Goal: Information Seeking & Learning: Understand process/instructions

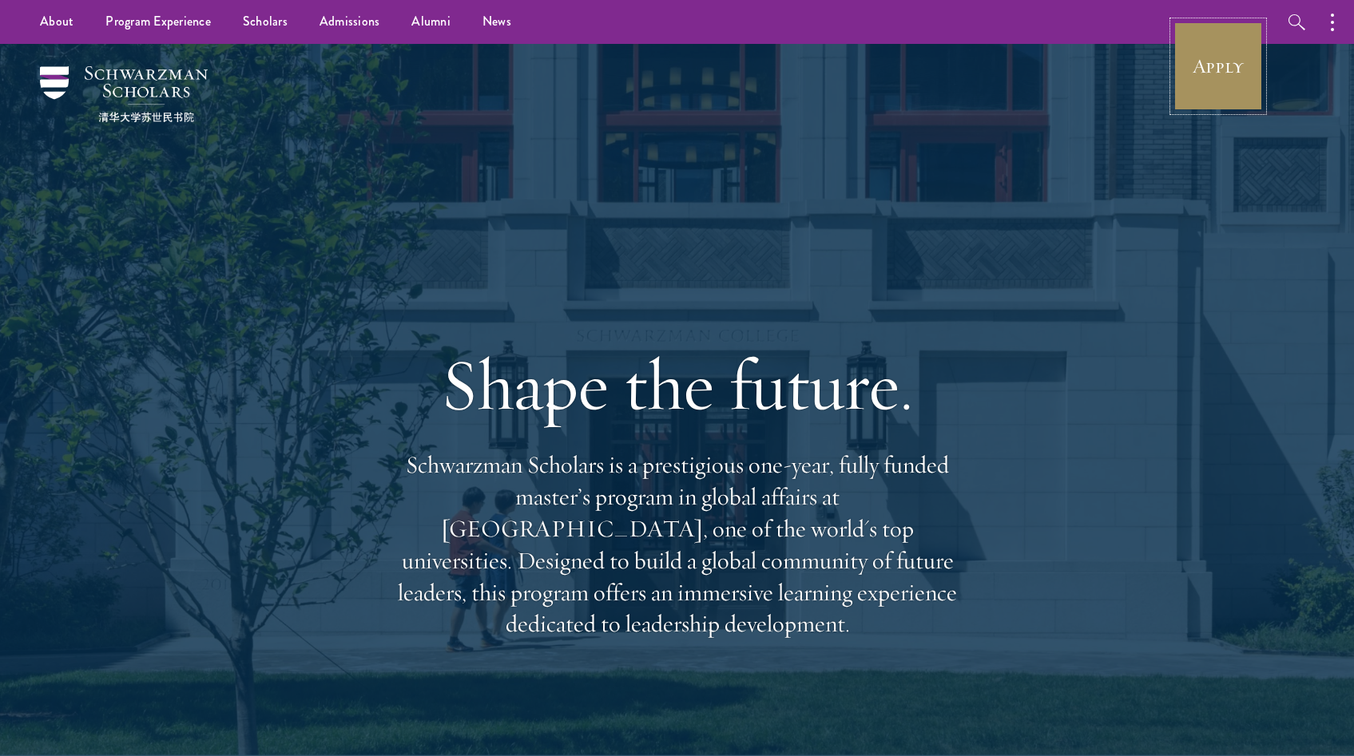
click at [1209, 89] on link "Apply" at bounding box center [1217, 66] width 89 height 89
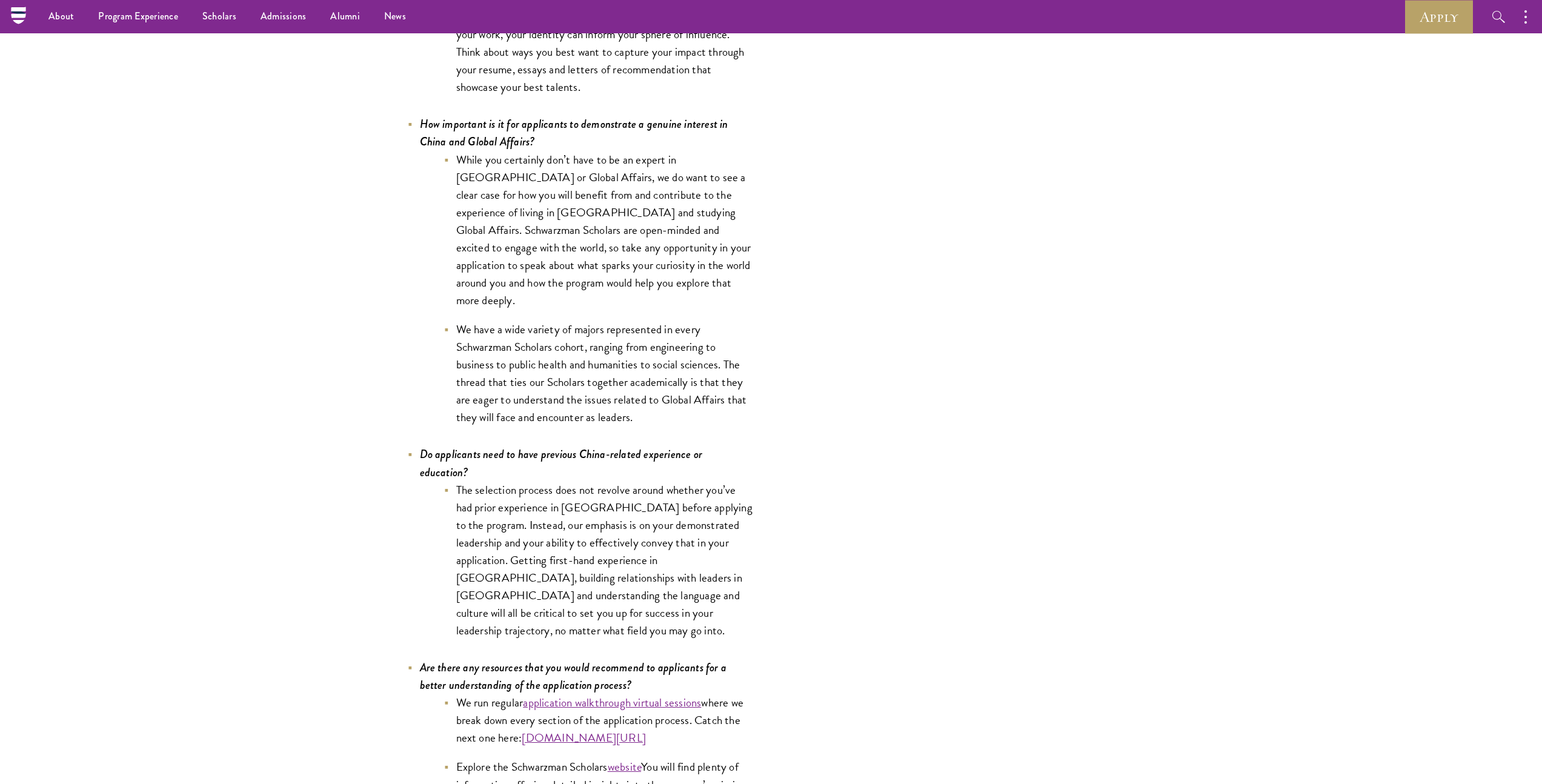
scroll to position [5326, 0]
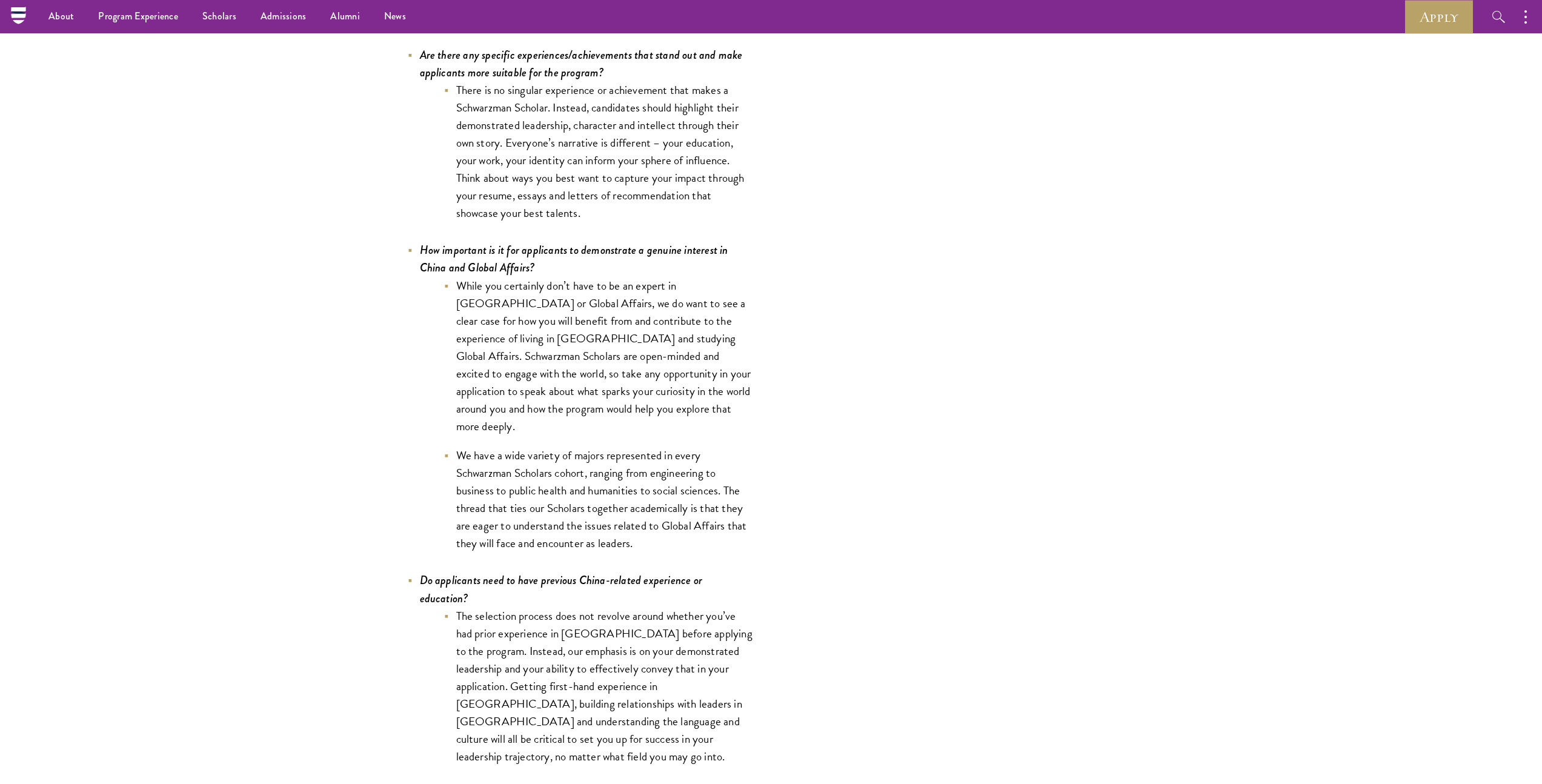
click at [533, 406] on li "While you certainly don’t have to be an expert in China or Global Affairs, we d…" at bounding box center [598, 356] width 309 height 158
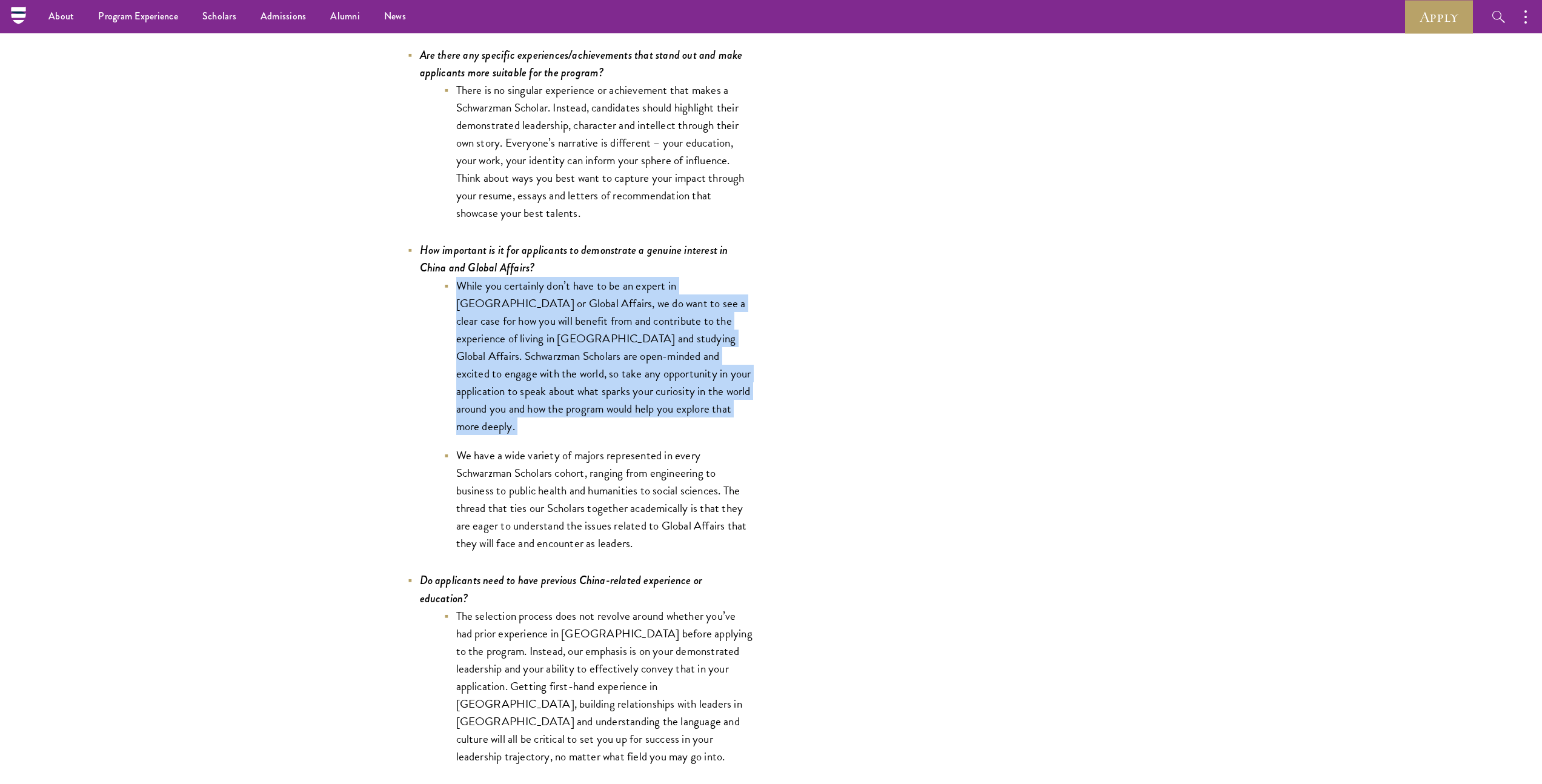
click at [533, 406] on li "While you certainly don’t have to be an expert in China or Global Affairs, we d…" at bounding box center [598, 356] width 309 height 158
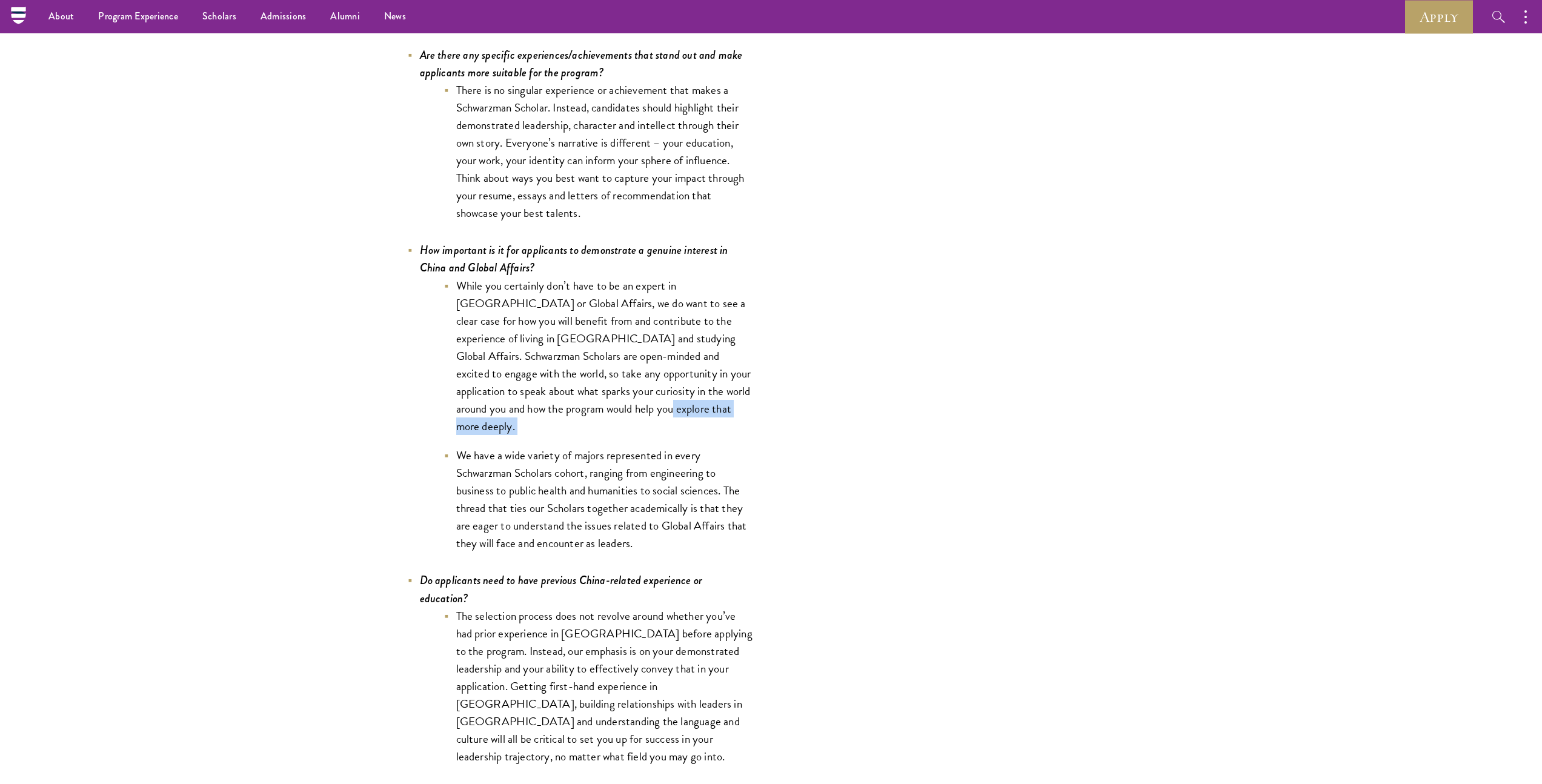
click at [530, 413] on li "While you certainly don’t have to be an expert in China or Global Affairs, we d…" at bounding box center [598, 356] width 309 height 158
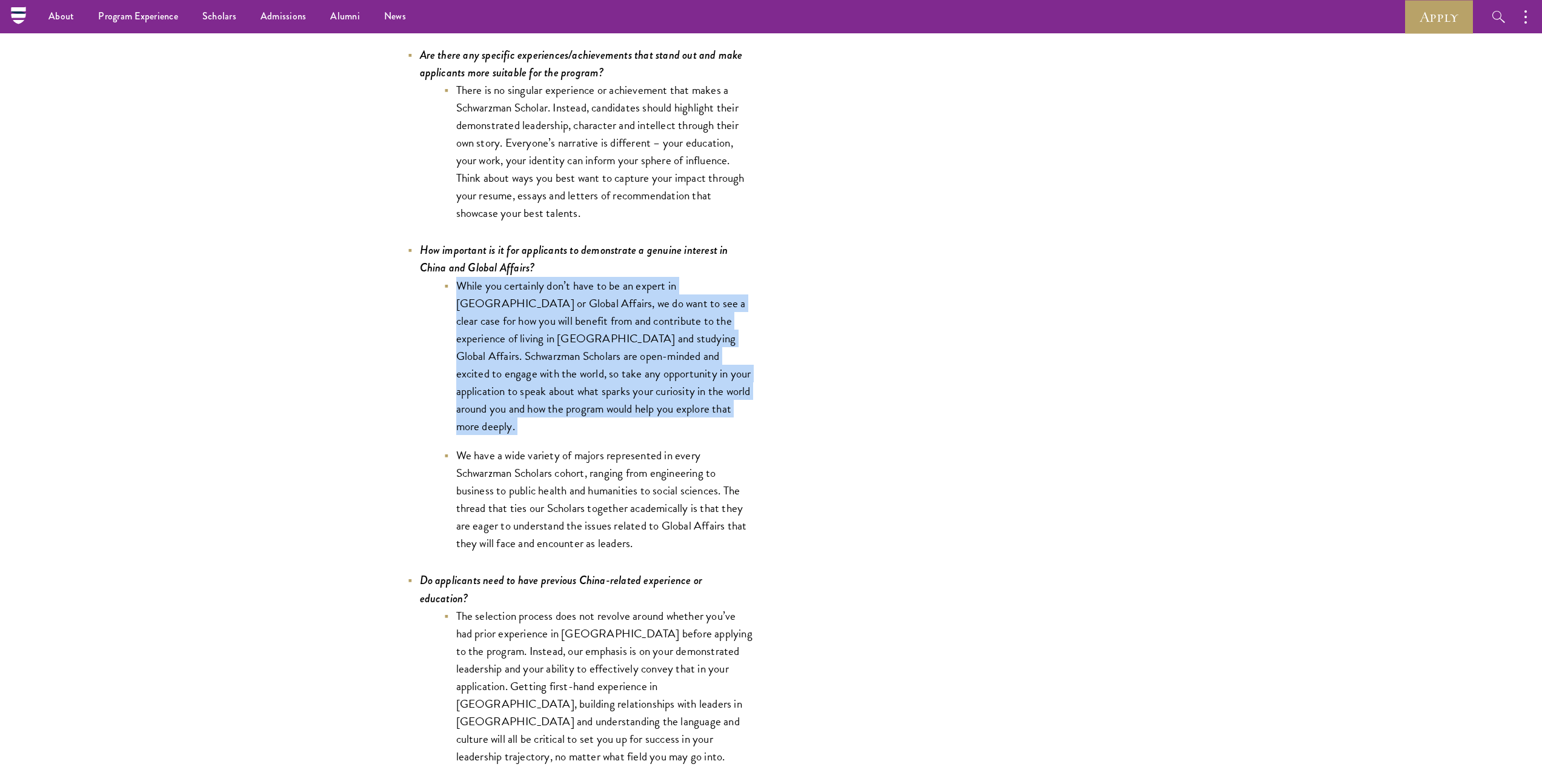
click at [529, 414] on li "While you certainly don’t have to be an expert in China or Global Affairs, we d…" at bounding box center [598, 356] width 309 height 158
click at [526, 429] on ul "While you certainly don’t have to be an expert in China or Global Affairs, we d…" at bounding box center [586, 414] width 333 height 275
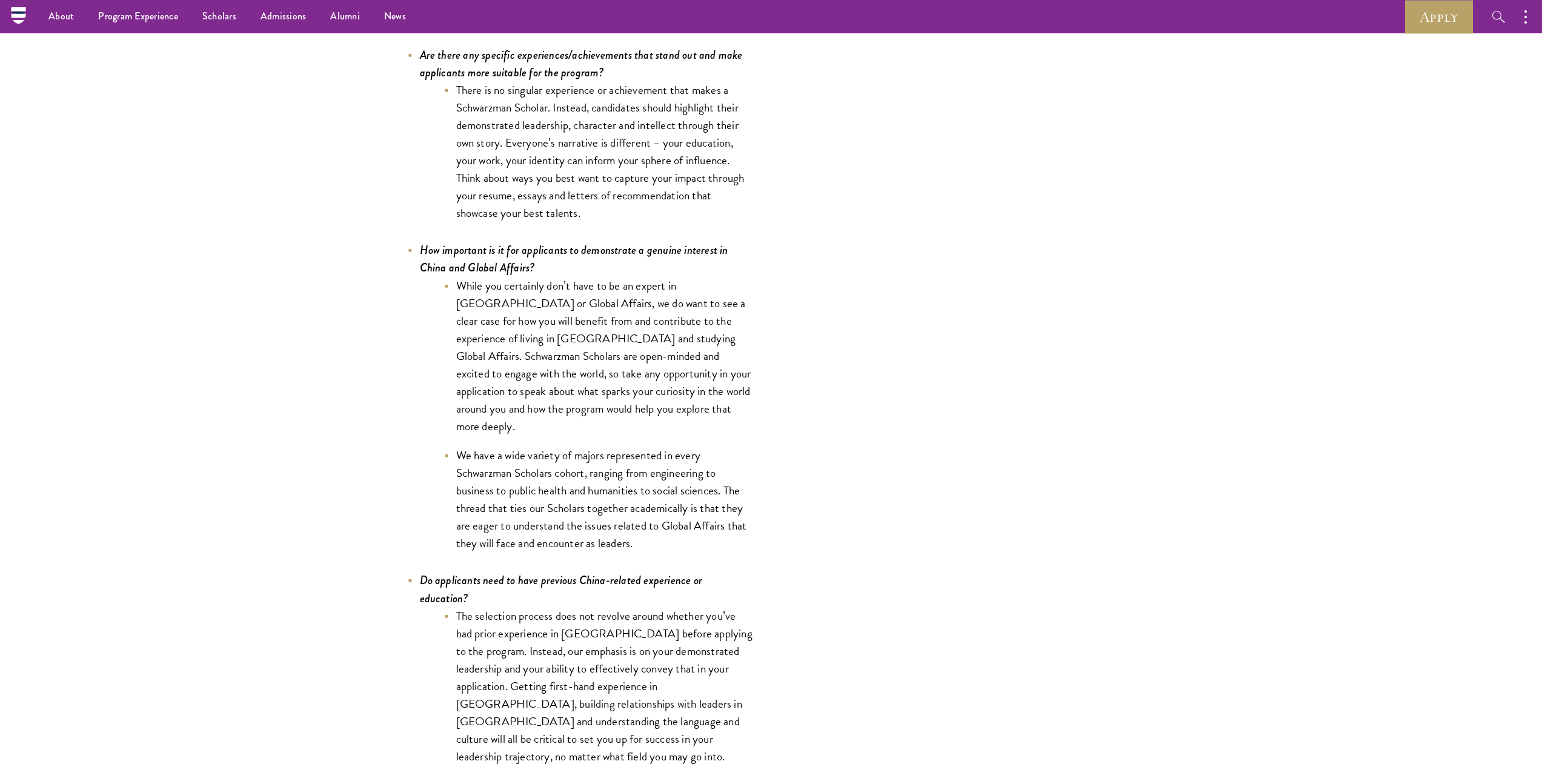
click at [502, 491] on li "We have a wide variety of majors represented in every Schwarzman Scholars cohor…" at bounding box center [598, 499] width 309 height 105
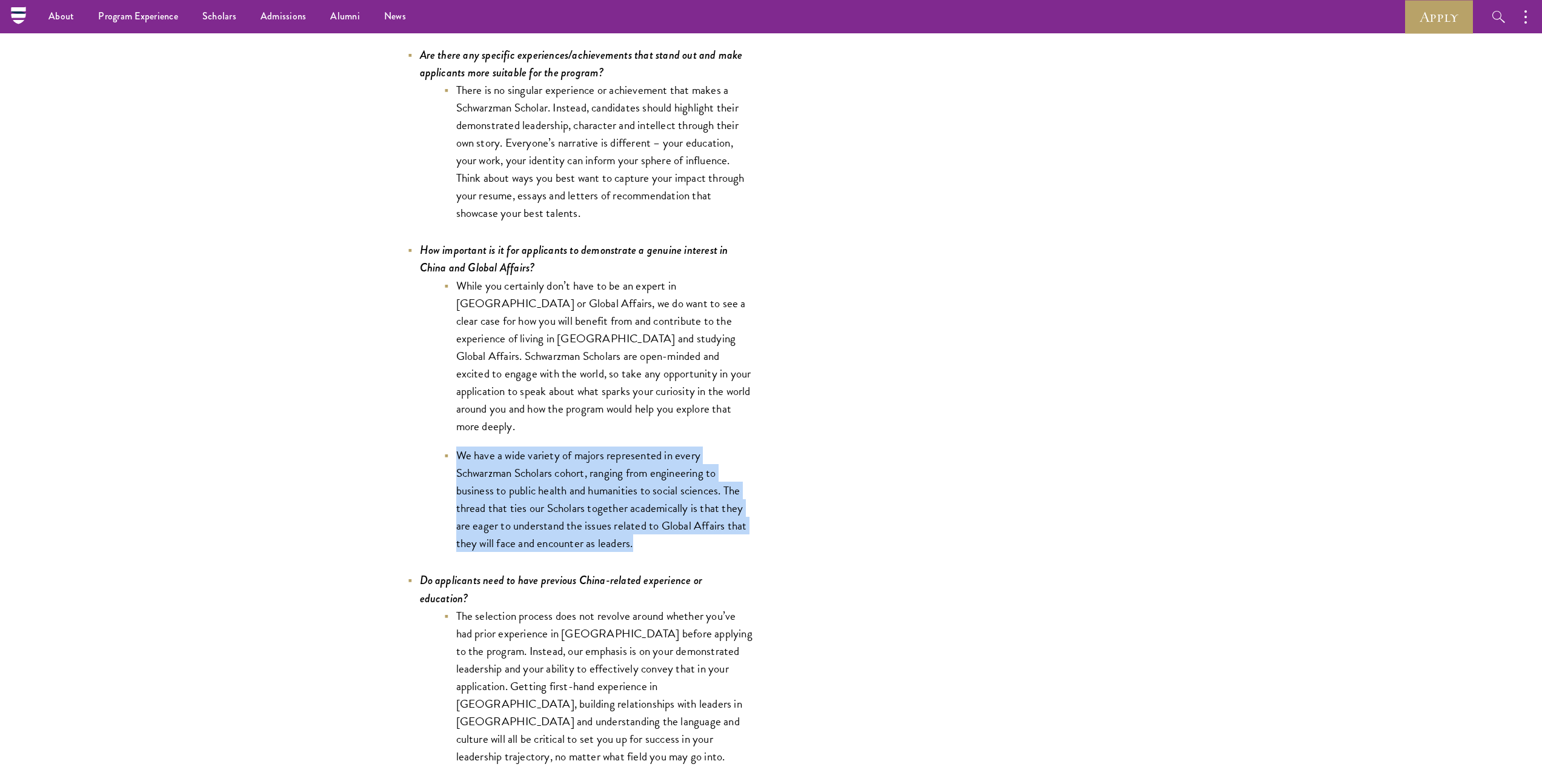
click at [502, 491] on li "We have a wide variety of majors represented in every Schwarzman Scholars cohor…" at bounding box center [598, 499] width 309 height 105
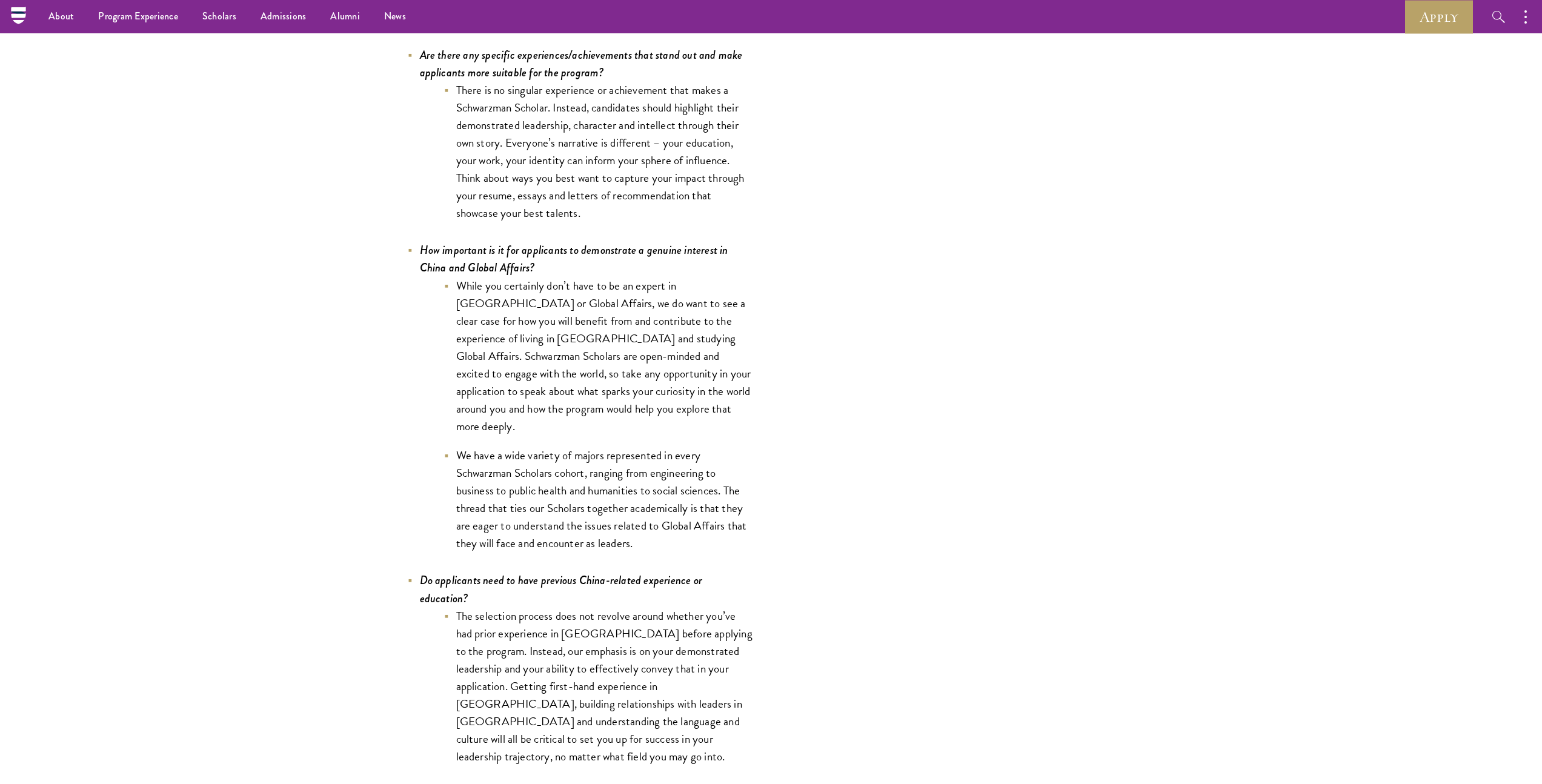
click at [496, 492] on li "We have a wide variety of majors represented in every Schwarzman Scholars cohor…" at bounding box center [598, 499] width 309 height 105
click at [440, 473] on ul "While you certainly don’t have to be an expert in China or Global Affairs, we d…" at bounding box center [586, 414] width 333 height 275
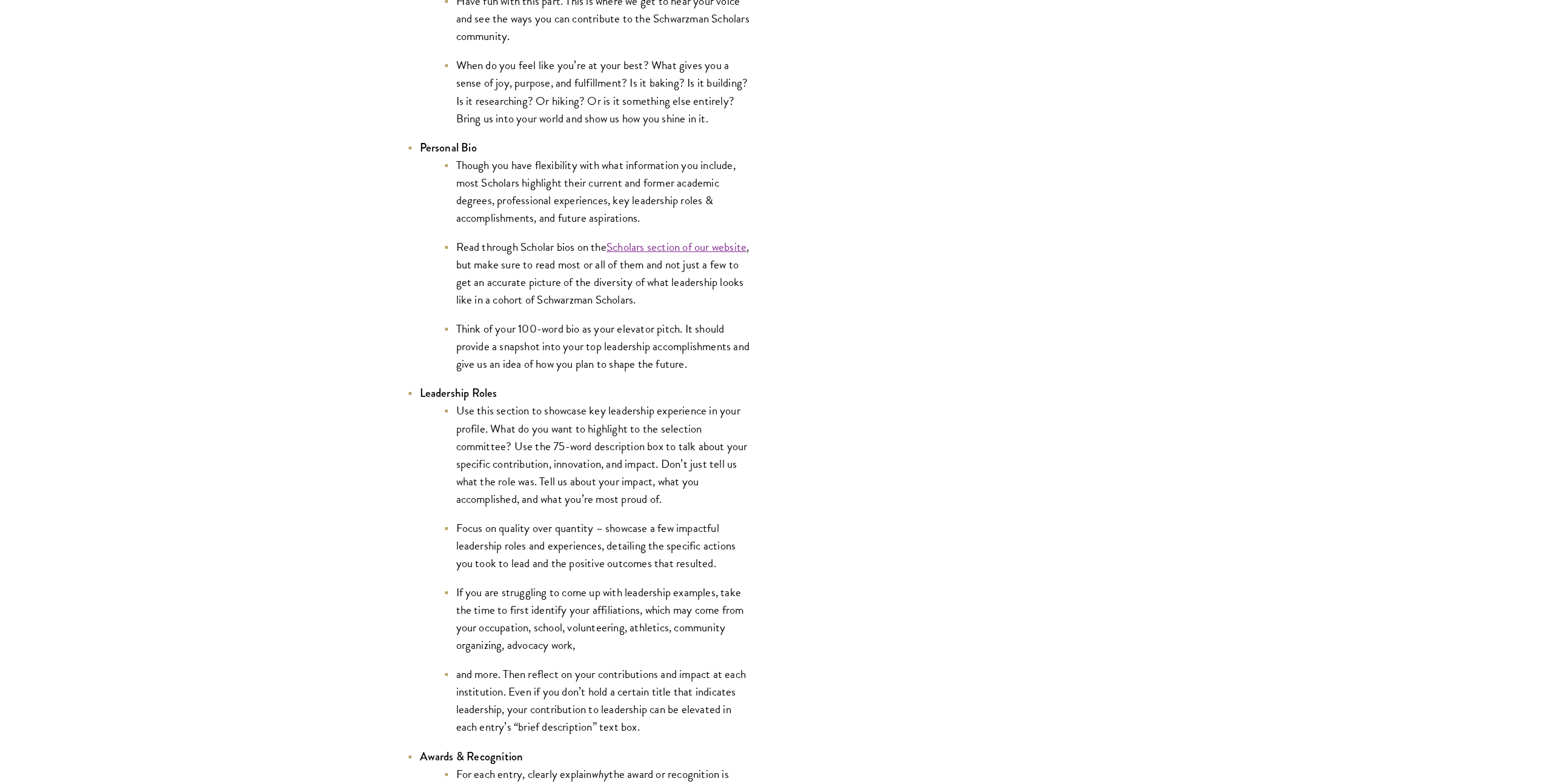
scroll to position [2611, 0]
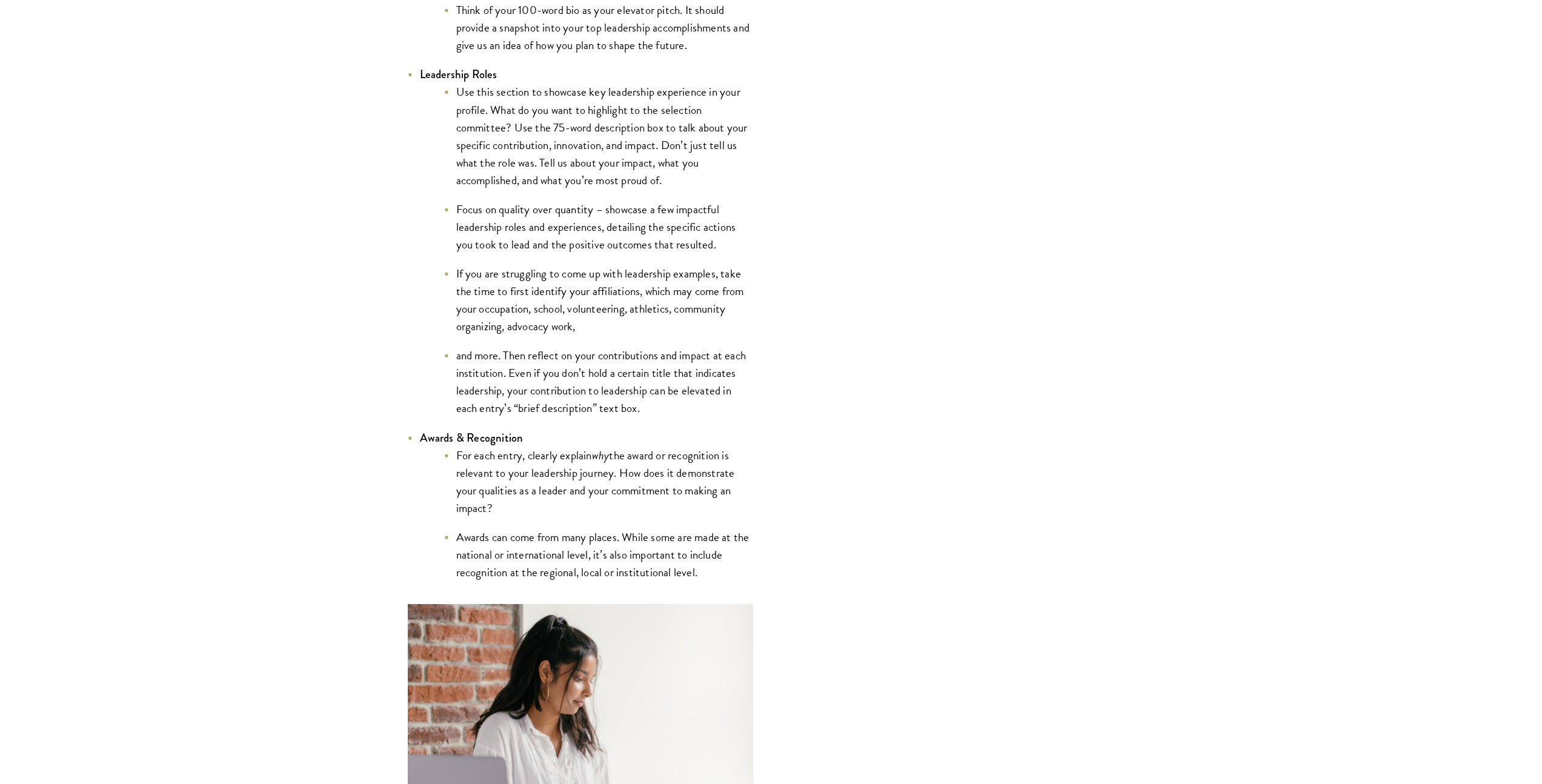
click at [480, 462] on li "For each entry, clearly explain why the award or recognition is relevant to you…" at bounding box center [598, 481] width 309 height 71
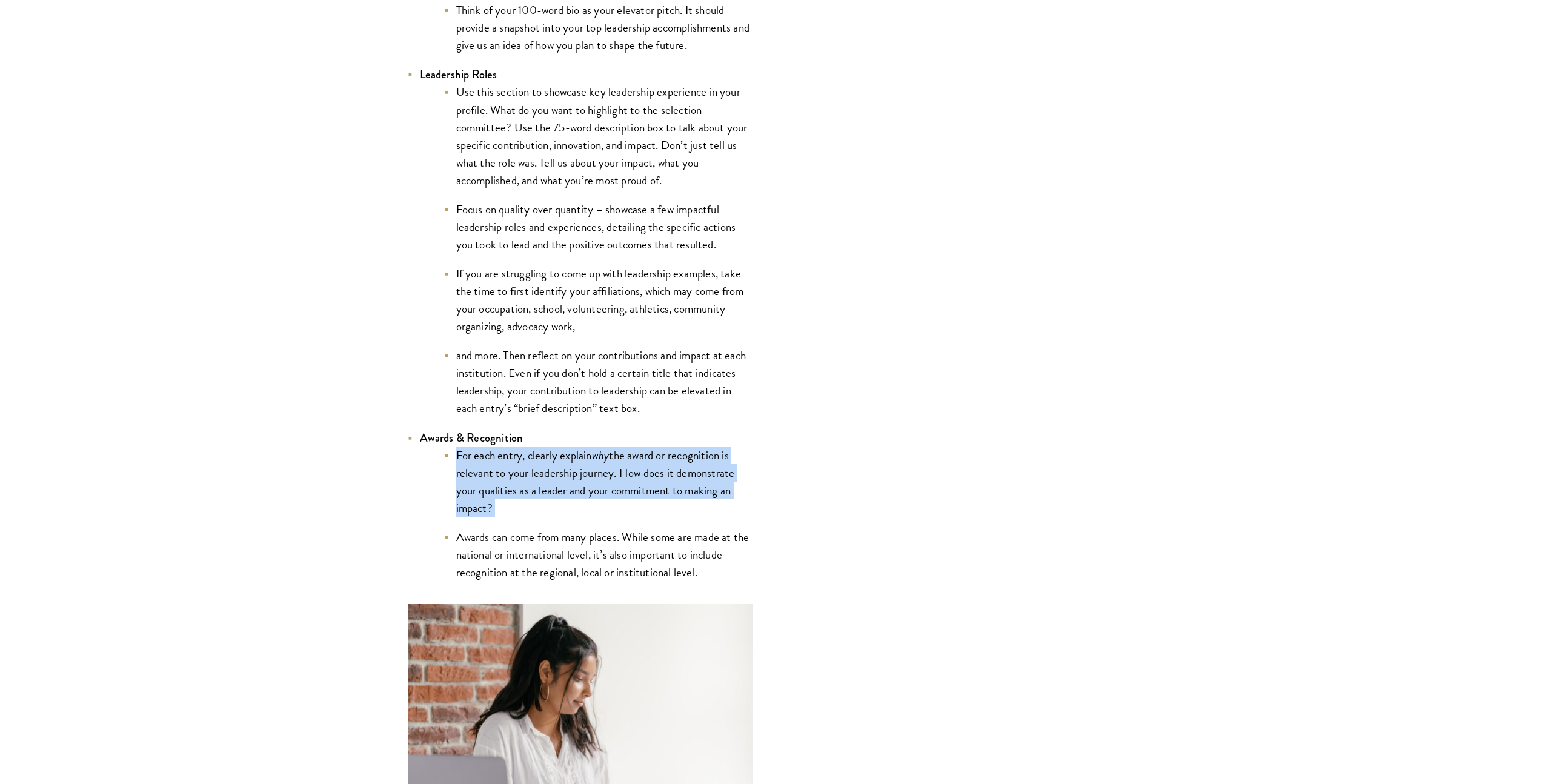
click at [480, 462] on li "For each entry, clearly explain why the award or recognition is relevant to you…" at bounding box center [598, 481] width 309 height 71
click at [579, 510] on li "For each entry, clearly explain why the award or recognition is relevant to you…" at bounding box center [598, 481] width 309 height 71
click at [585, 507] on li "For each entry, clearly explain why the award or recognition is relevant to you…" at bounding box center [598, 481] width 309 height 71
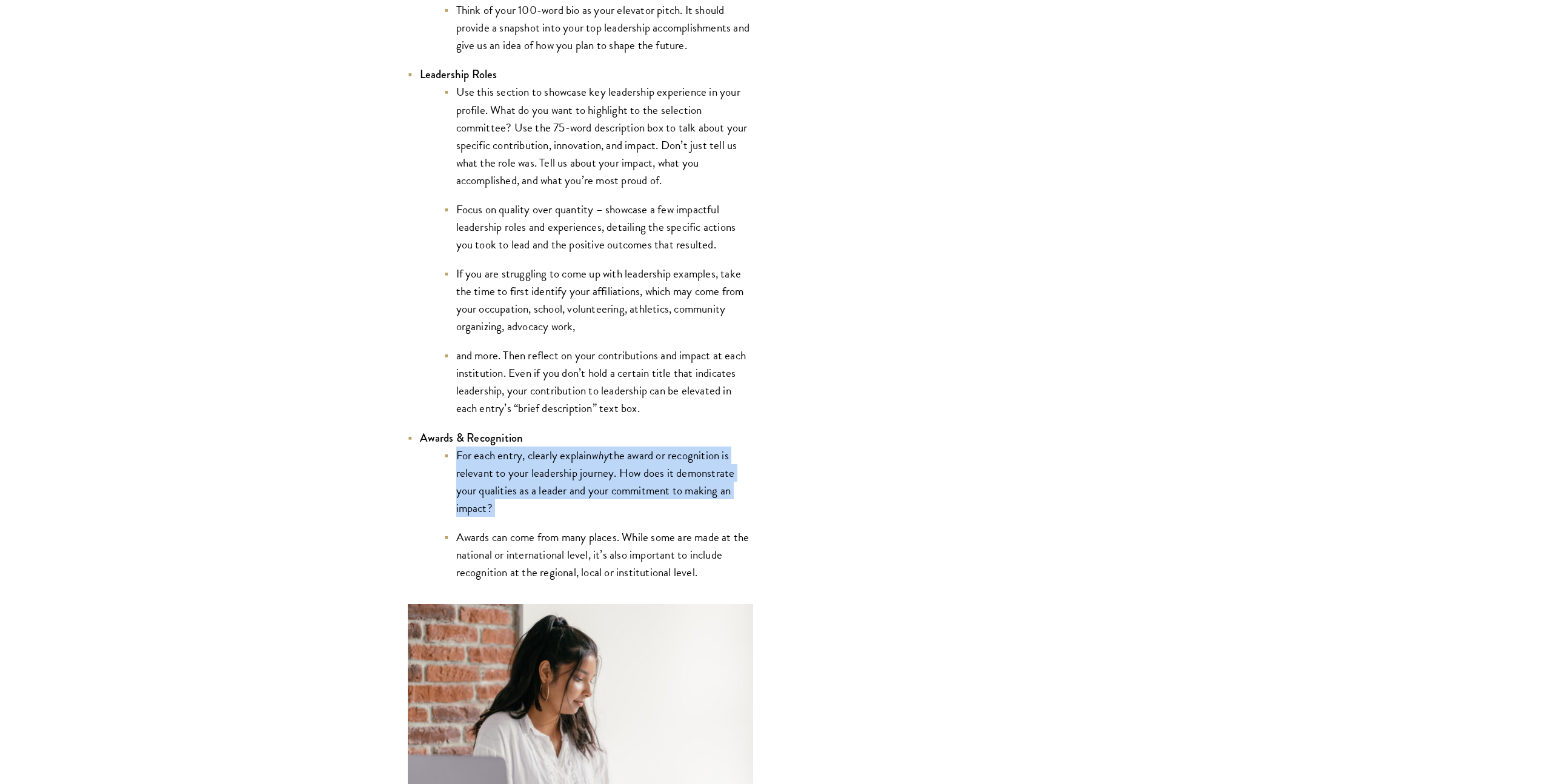
click at [585, 507] on li "For each entry, clearly explain why the award or recognition is relevant to you…" at bounding box center [598, 481] width 309 height 71
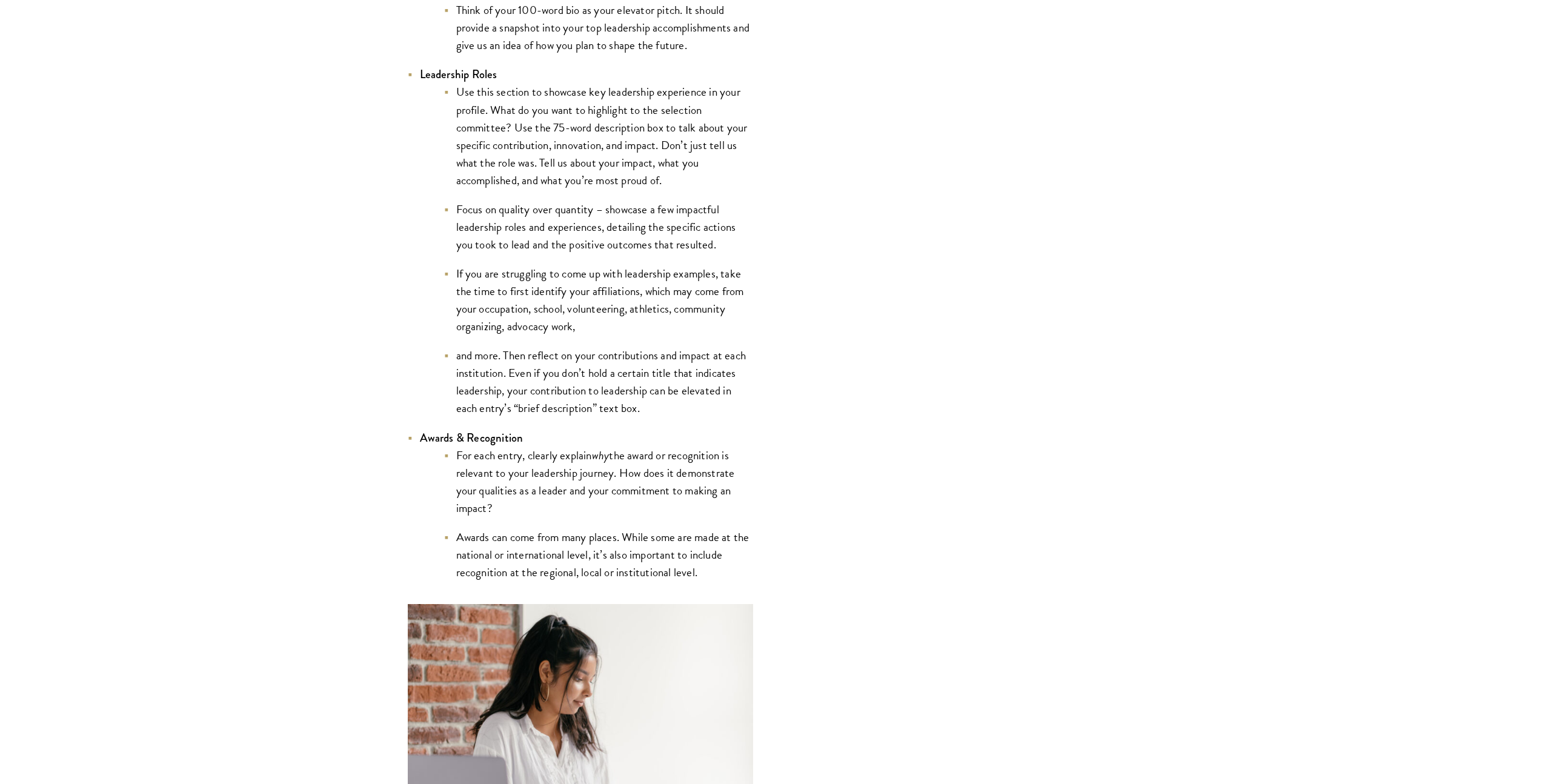
click at [589, 553] on li "Awards can come from many places. While some are made at the national or intern…" at bounding box center [598, 554] width 309 height 52
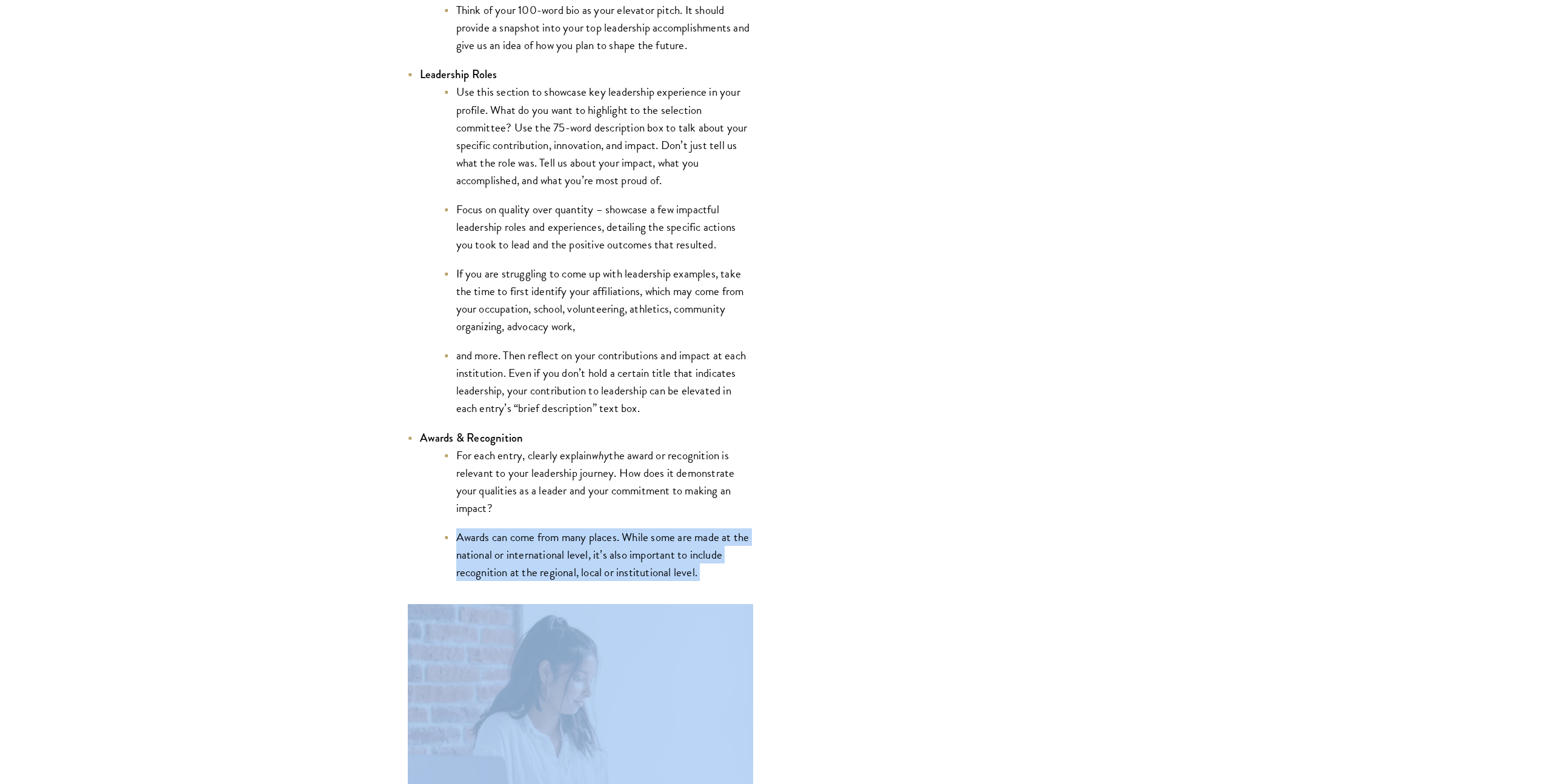
click at [589, 553] on li "Awards can come from many places. While some are made at the national or intern…" at bounding box center [598, 554] width 309 height 52
click at [598, 563] on li "Awards can come from many places. While some are made at the national or intern…" at bounding box center [598, 554] width 309 height 52
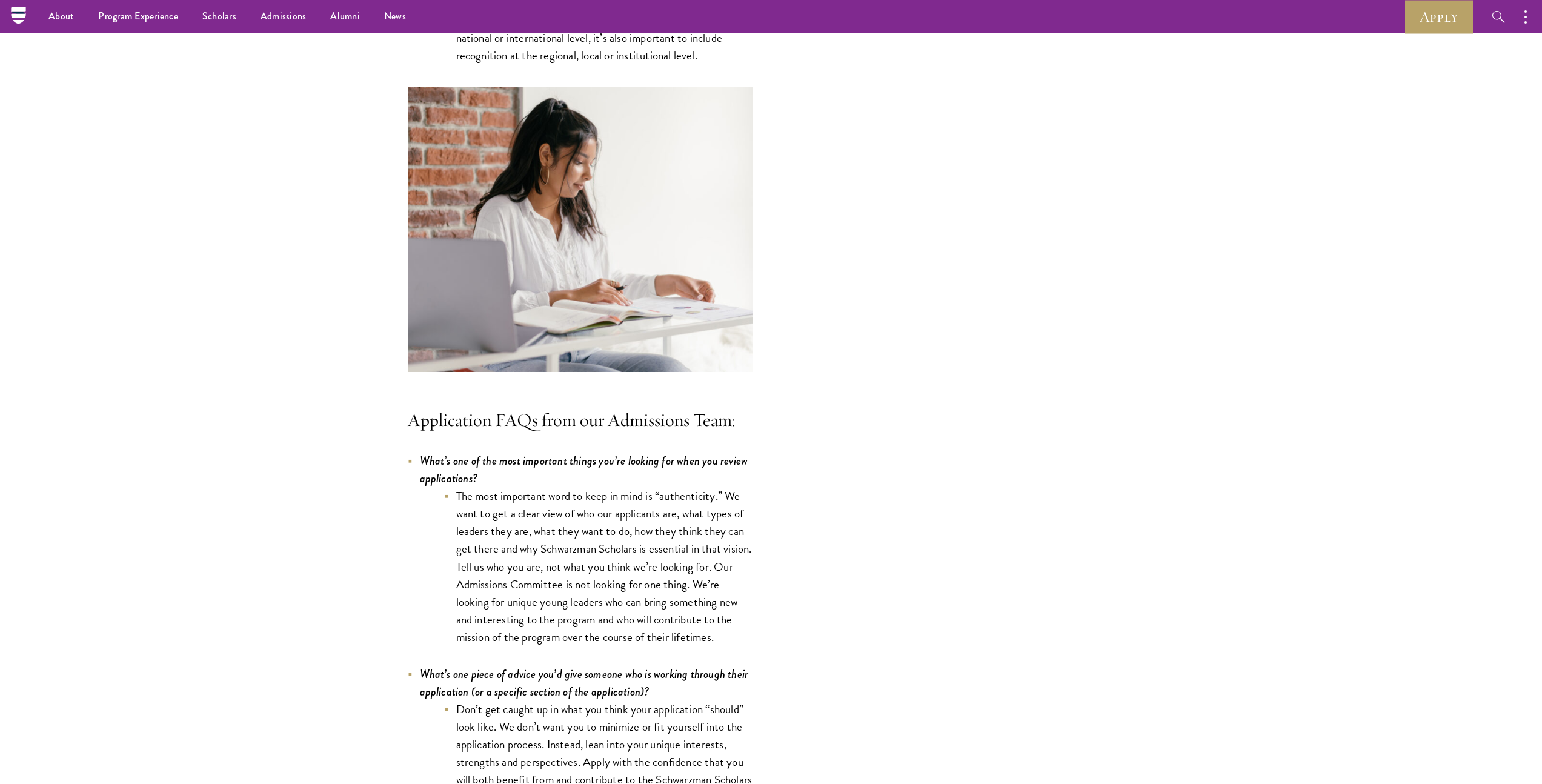
scroll to position [2515, 0]
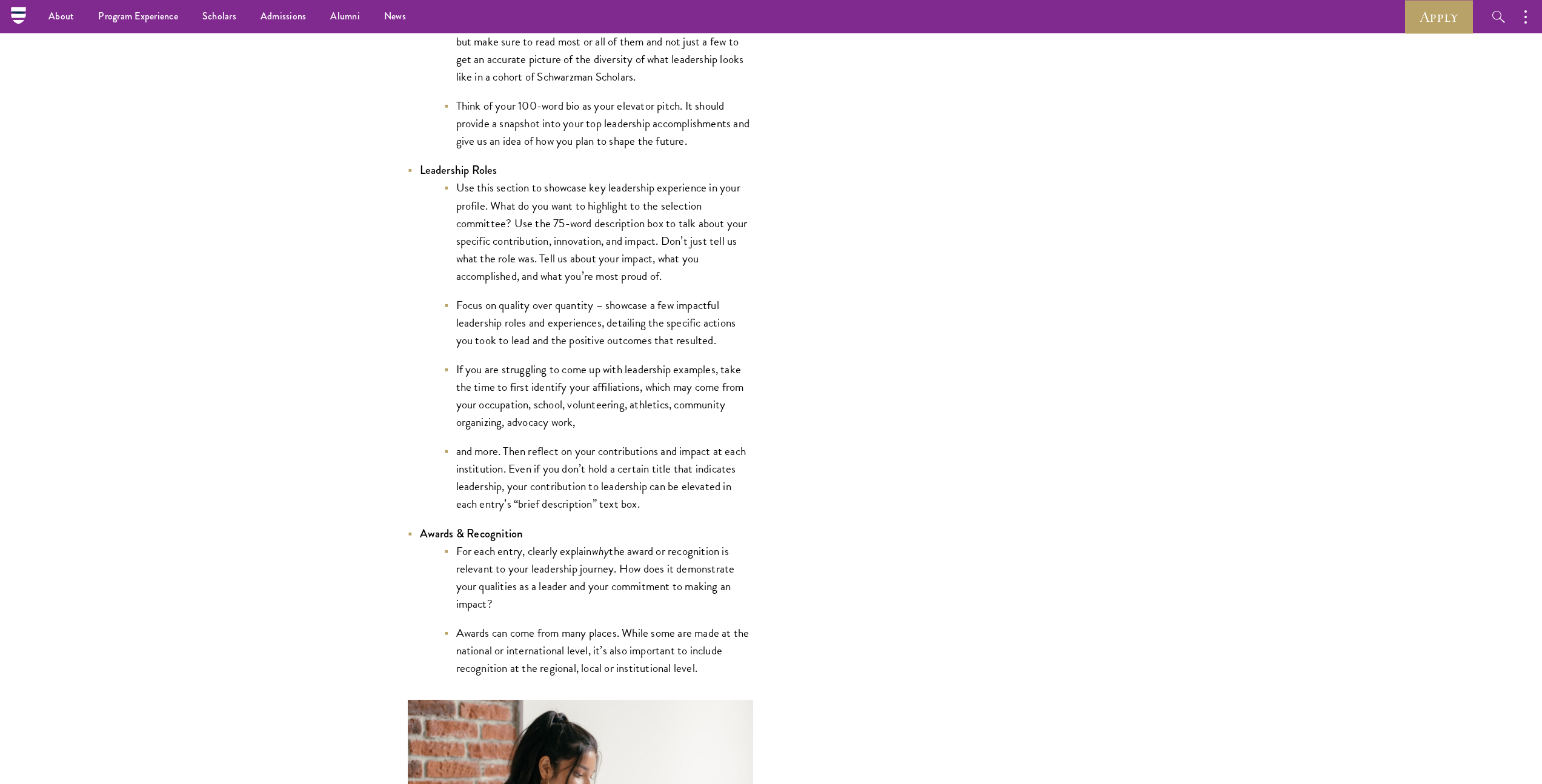
click at [620, 582] on li "For each entry, clearly explain why the award or recognition is relevant to you…" at bounding box center [598, 577] width 309 height 71
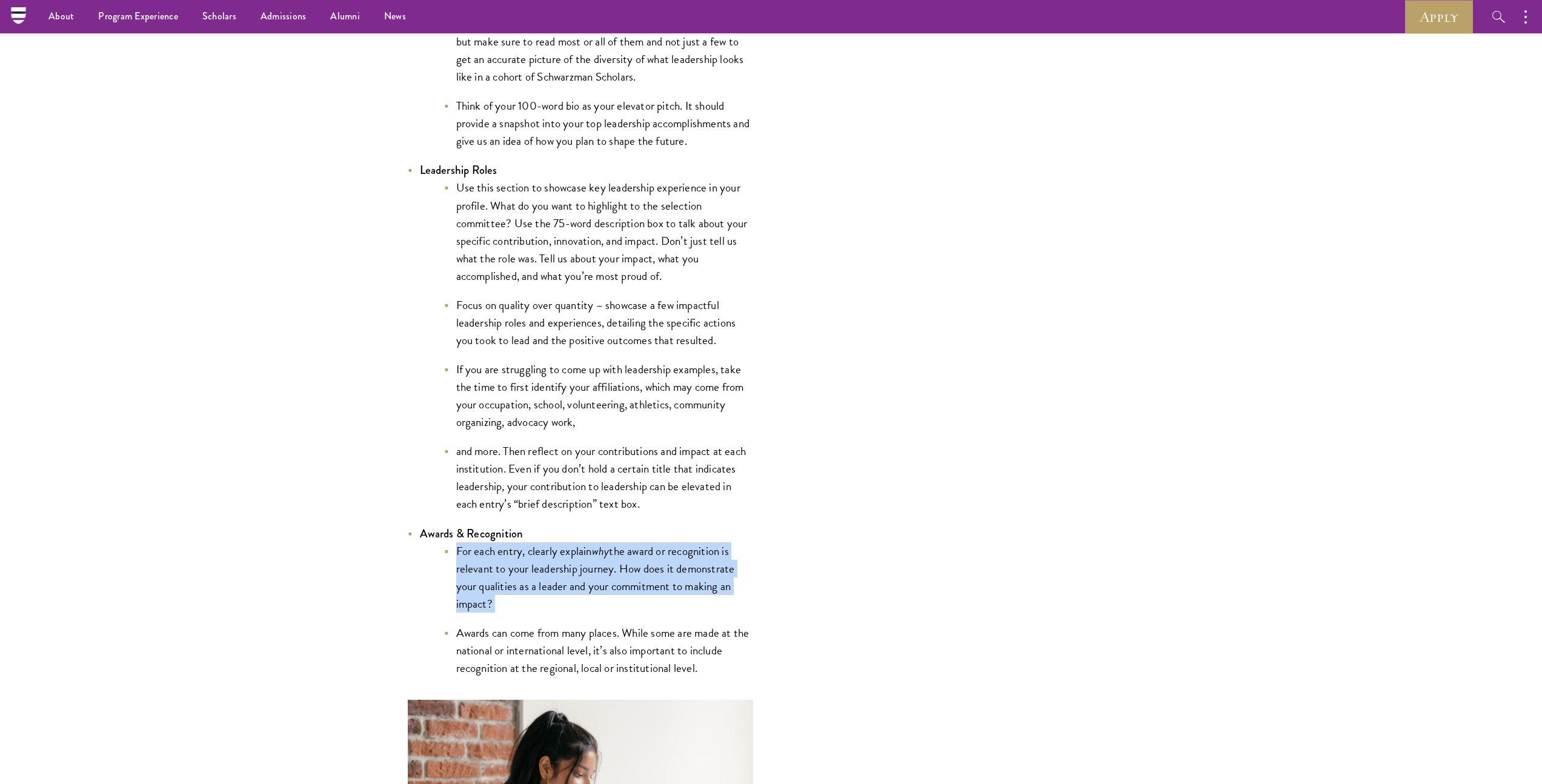
click at [620, 582] on li "For each entry, clearly explain why the award or recognition is relevant to you…" at bounding box center [598, 577] width 309 height 71
click at [614, 579] on li "For each entry, clearly explain why the award or recognition is relevant to you…" at bounding box center [598, 577] width 309 height 71
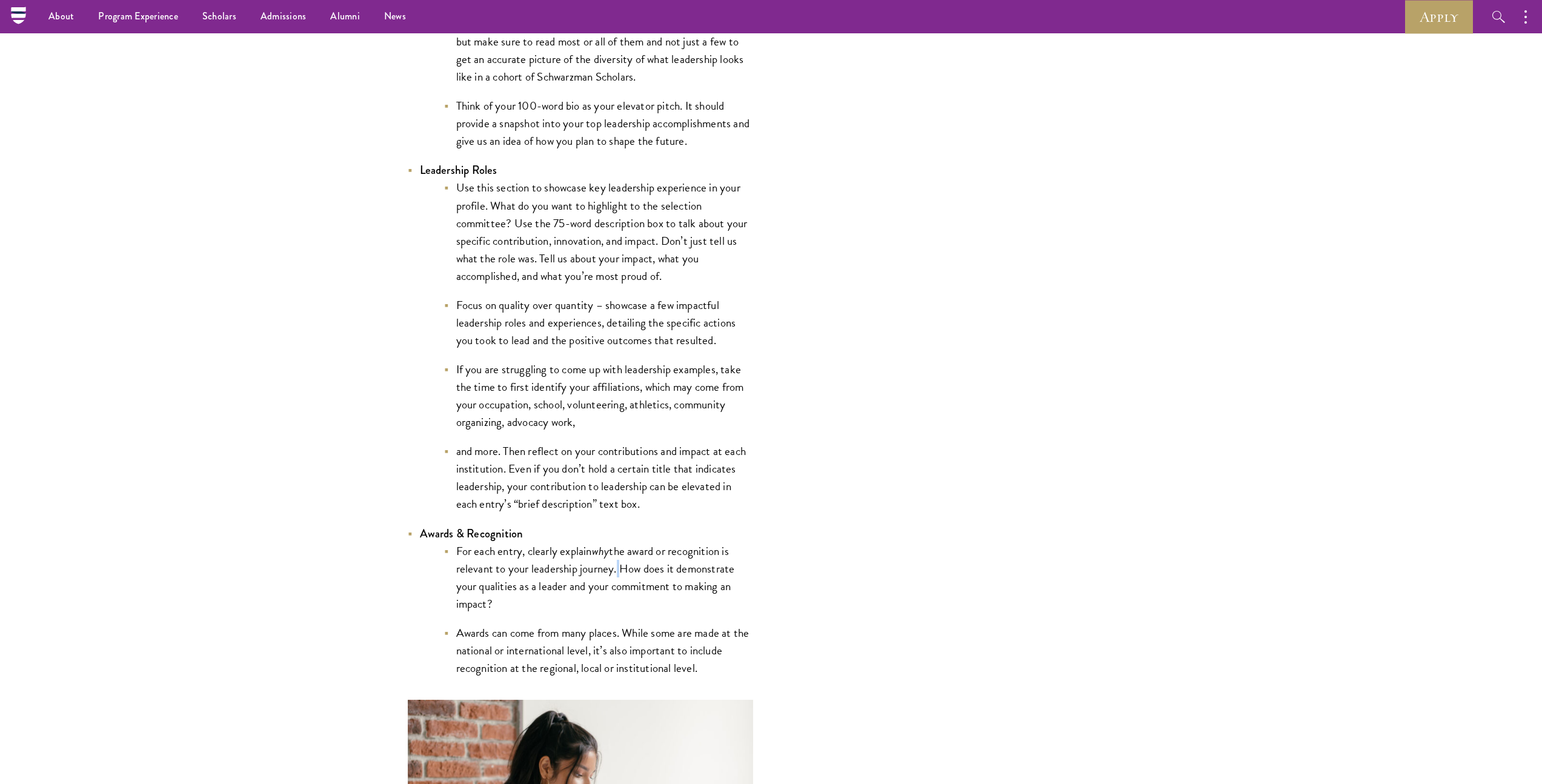
click at [614, 579] on li "For each entry, clearly explain why the award or recognition is relevant to you…" at bounding box center [598, 577] width 309 height 71
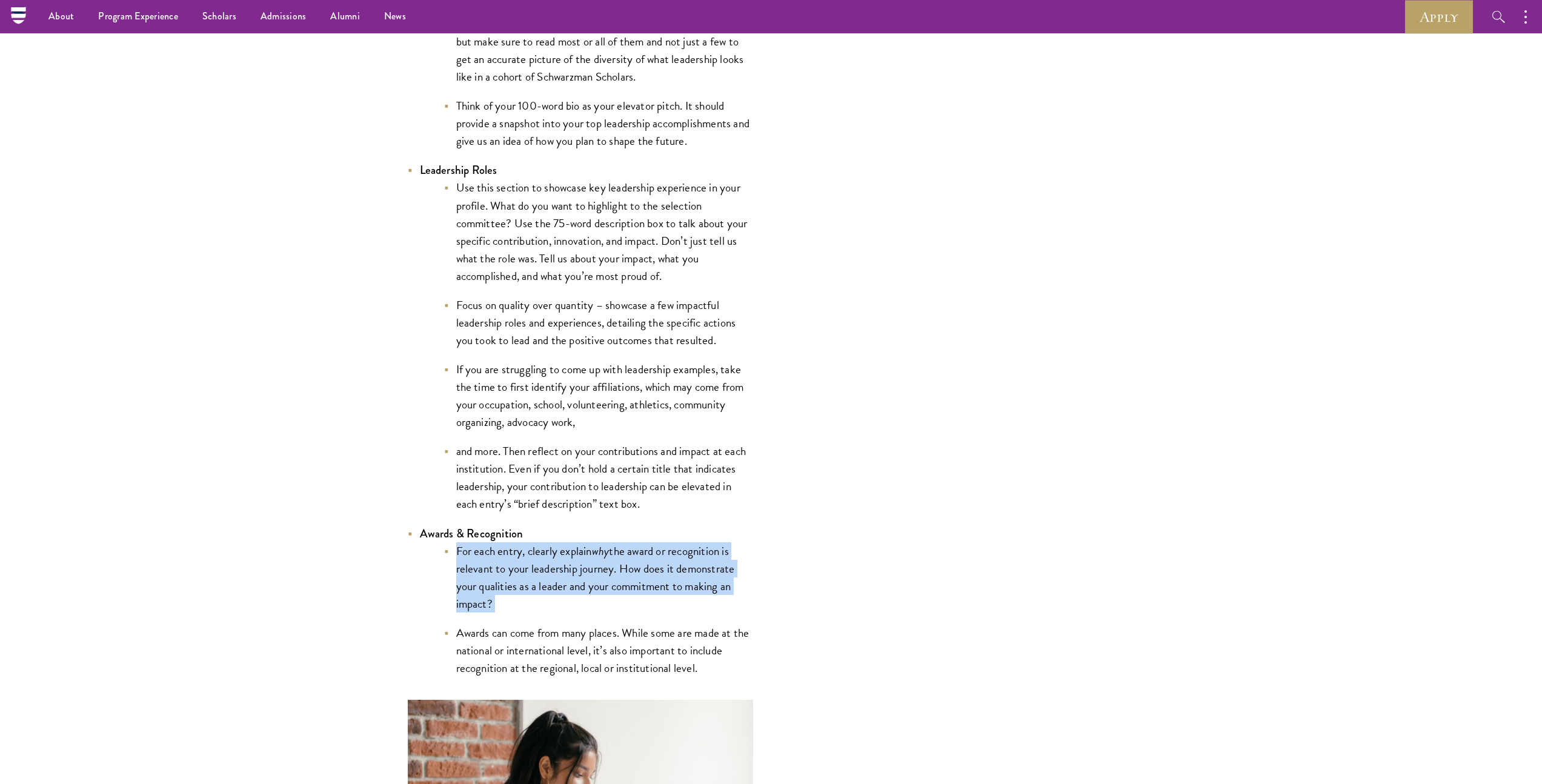
click at [614, 579] on li "For each entry, clearly explain why the award or recognition is relevant to you…" at bounding box center [598, 577] width 309 height 71
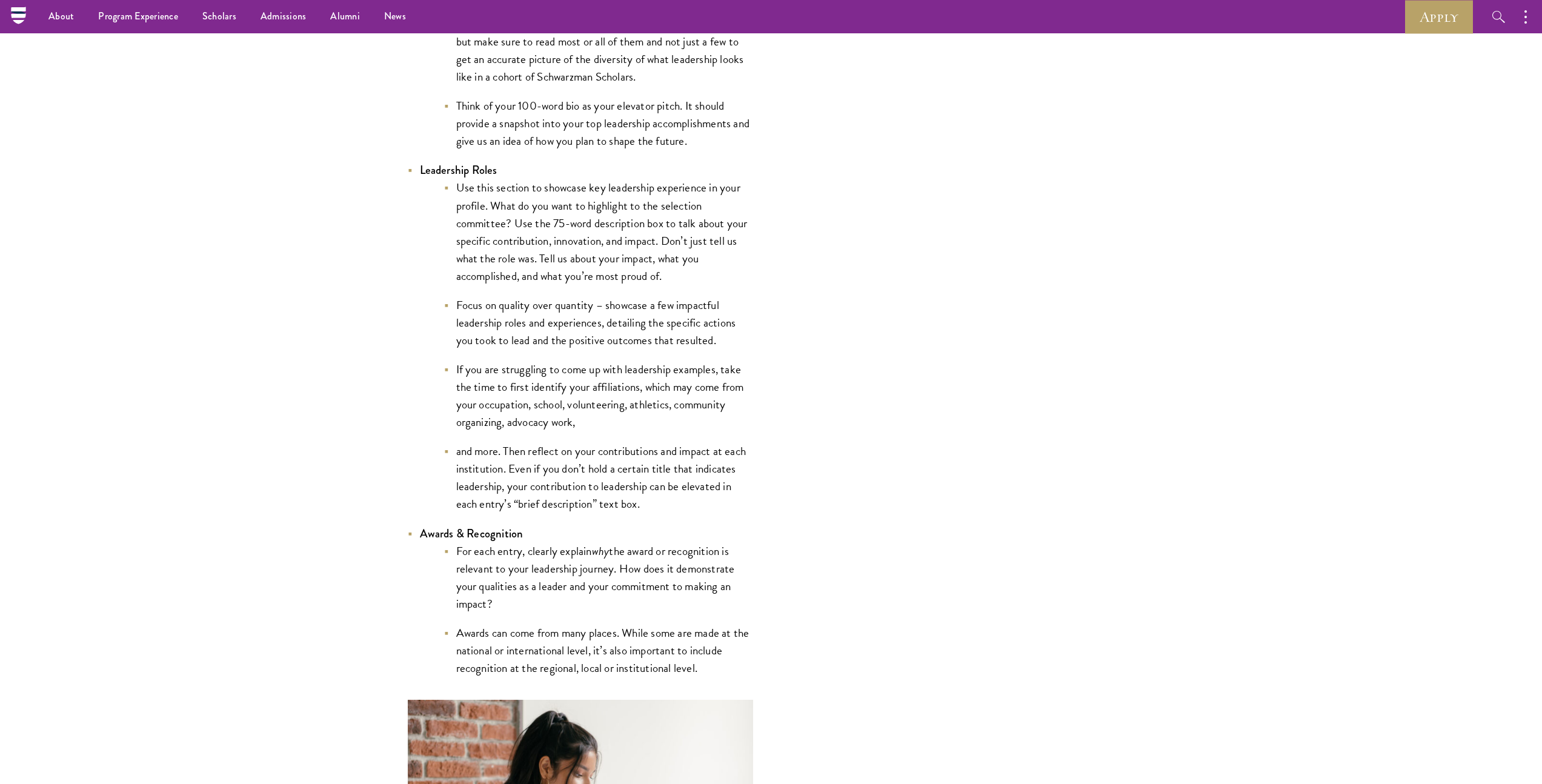
click at [658, 582] on li "For each entry, clearly explain why the award or recognition is relevant to you…" at bounding box center [598, 577] width 309 height 71
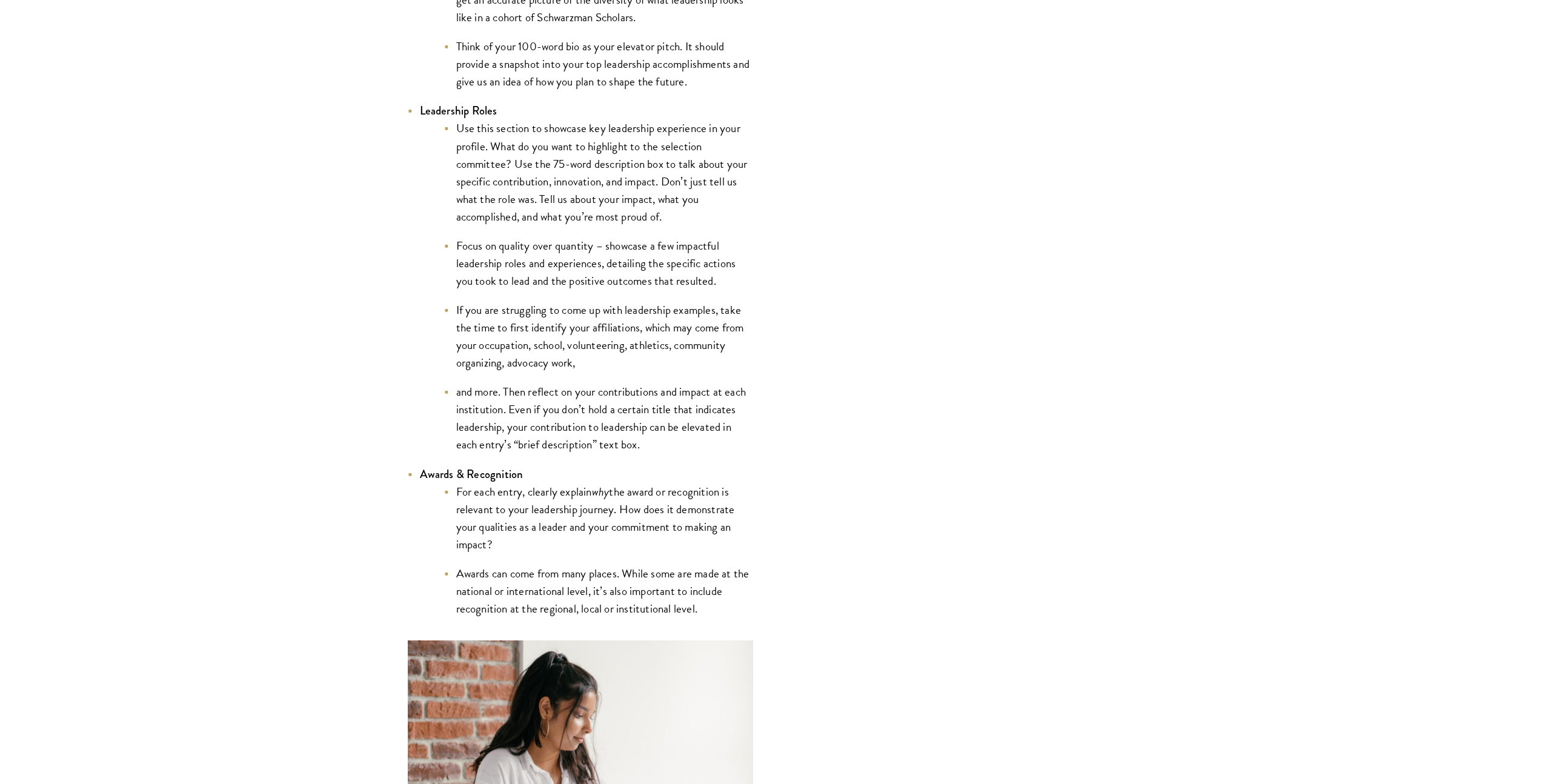
scroll to position [2630, 0]
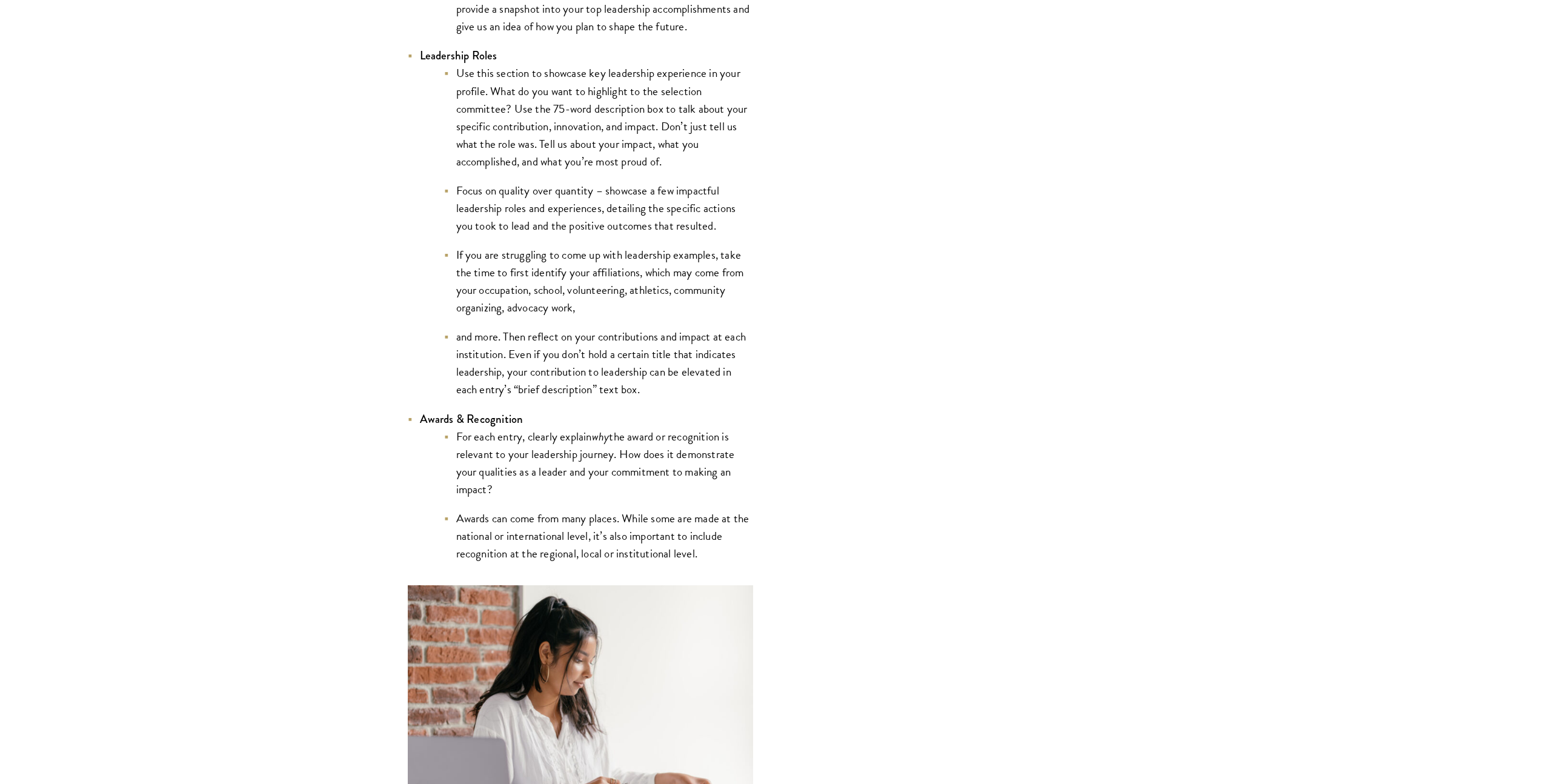
drag, startPoint x: 652, startPoint y: 554, endPoint x: 641, endPoint y: 553, distance: 11.0
click at [649, 553] on li "Awards can come from many places. While some are made at the national or intern…" at bounding box center [598, 535] width 309 height 52
click at [641, 553] on li "Awards can come from many places. While some are made at the national or intern…" at bounding box center [598, 535] width 309 height 52
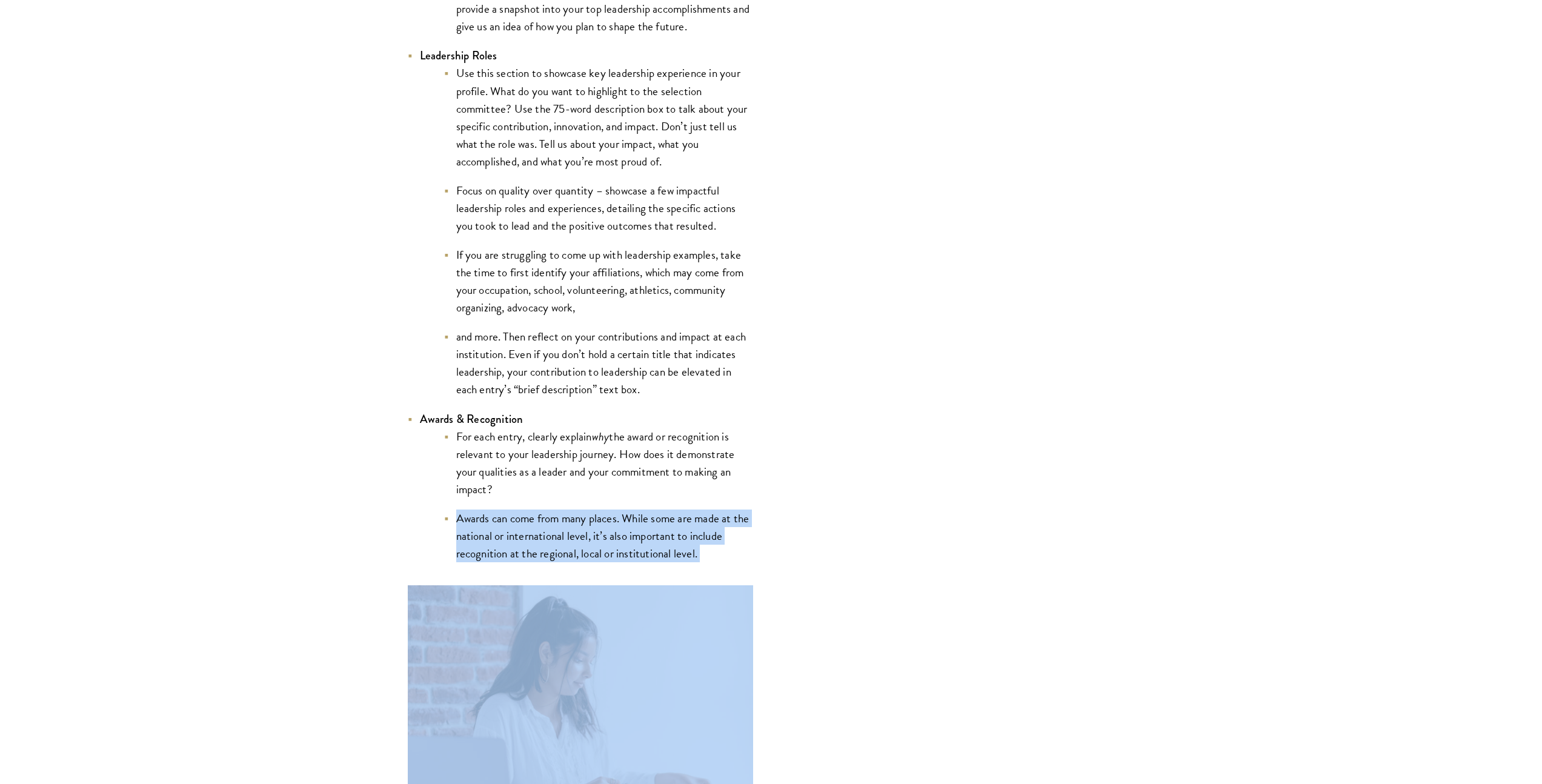
click at [641, 553] on li "Awards can come from many places. While some are made at the national or intern…" at bounding box center [598, 535] width 309 height 52
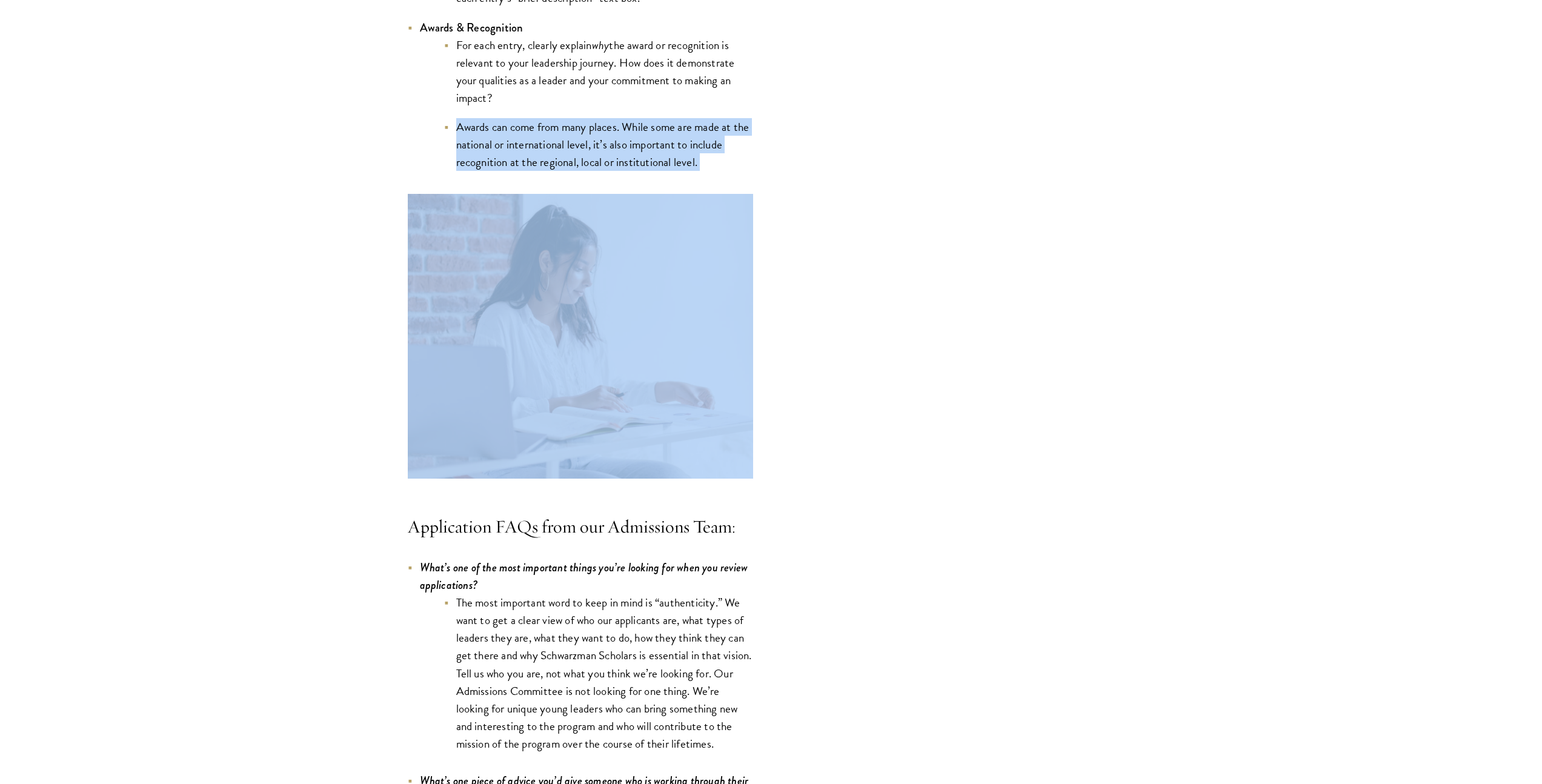
scroll to position [3566, 0]
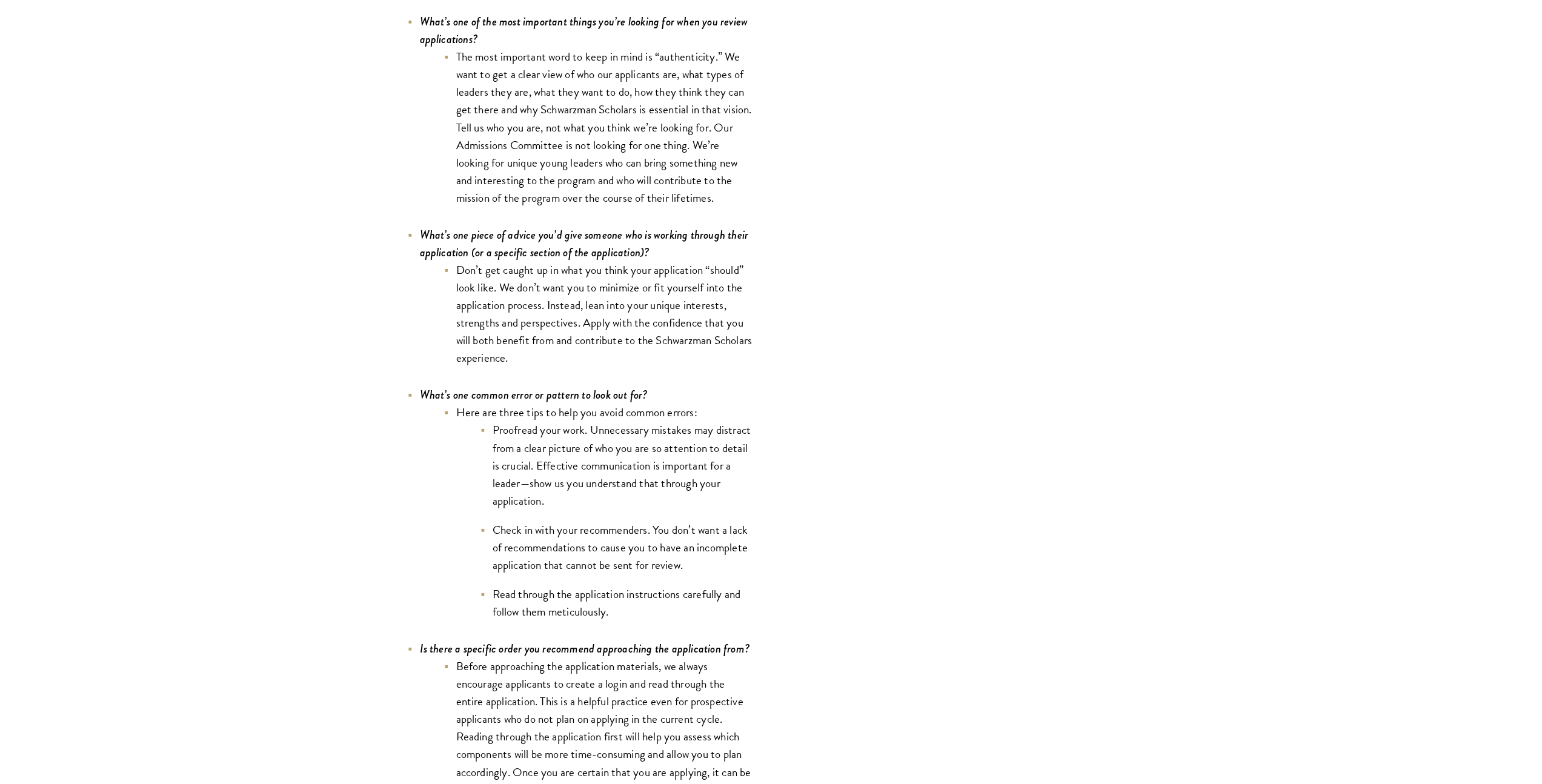
click at [652, 604] on li "Read through the application instructions carefully and follow them meticulousl…" at bounding box center [616, 603] width 272 height 35
click at [762, 525] on div "Completing your application requires time, energy, and dedication. Our Admissio…" at bounding box center [653, 209] width 636 height 6625
click at [664, 607] on li "Read through the application instructions carefully and follow them meticulousl…" at bounding box center [616, 603] width 272 height 35
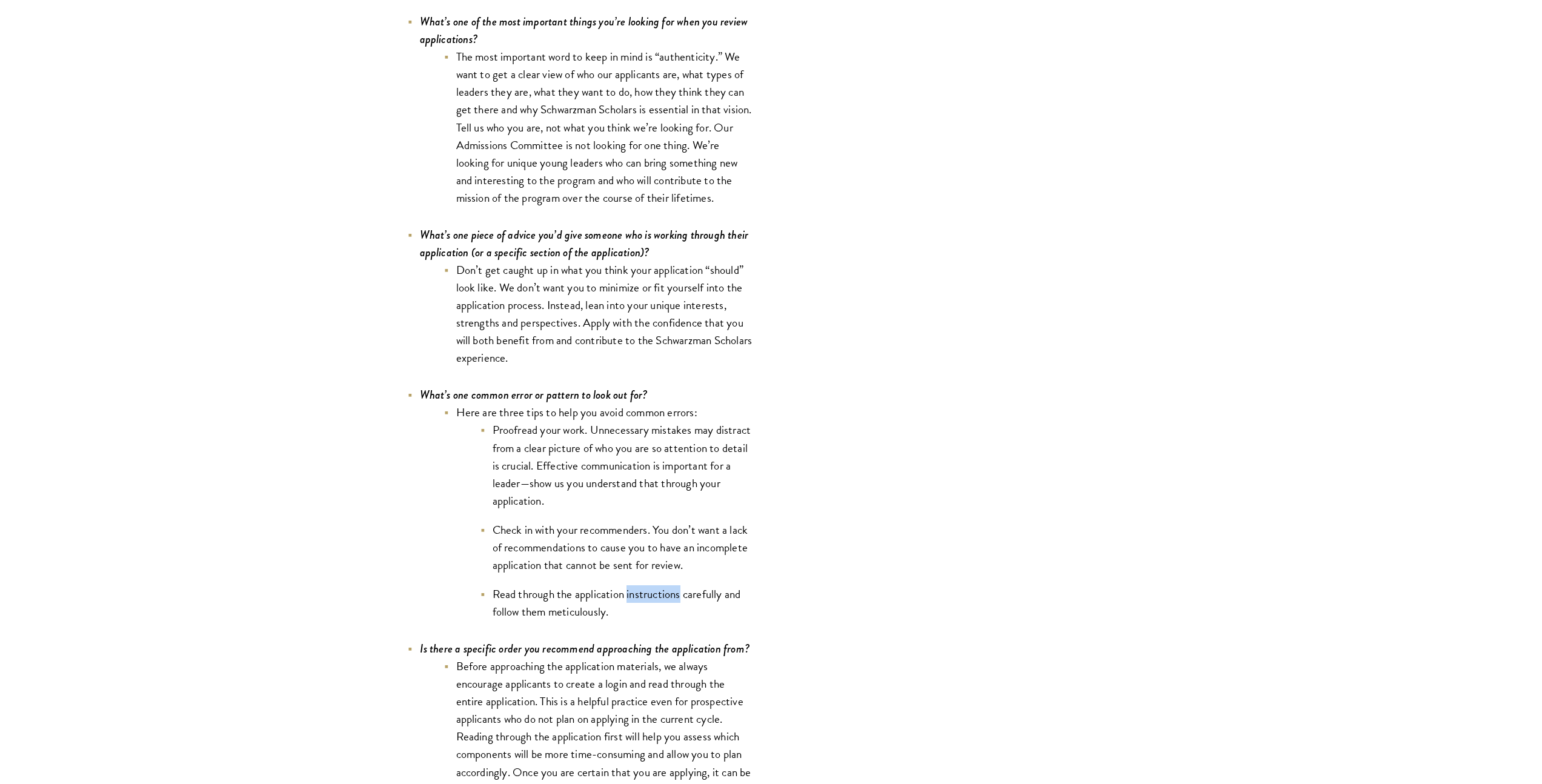
click at [664, 607] on li "Read through the application instructions carefully and follow them meticulousl…" at bounding box center [616, 603] width 272 height 35
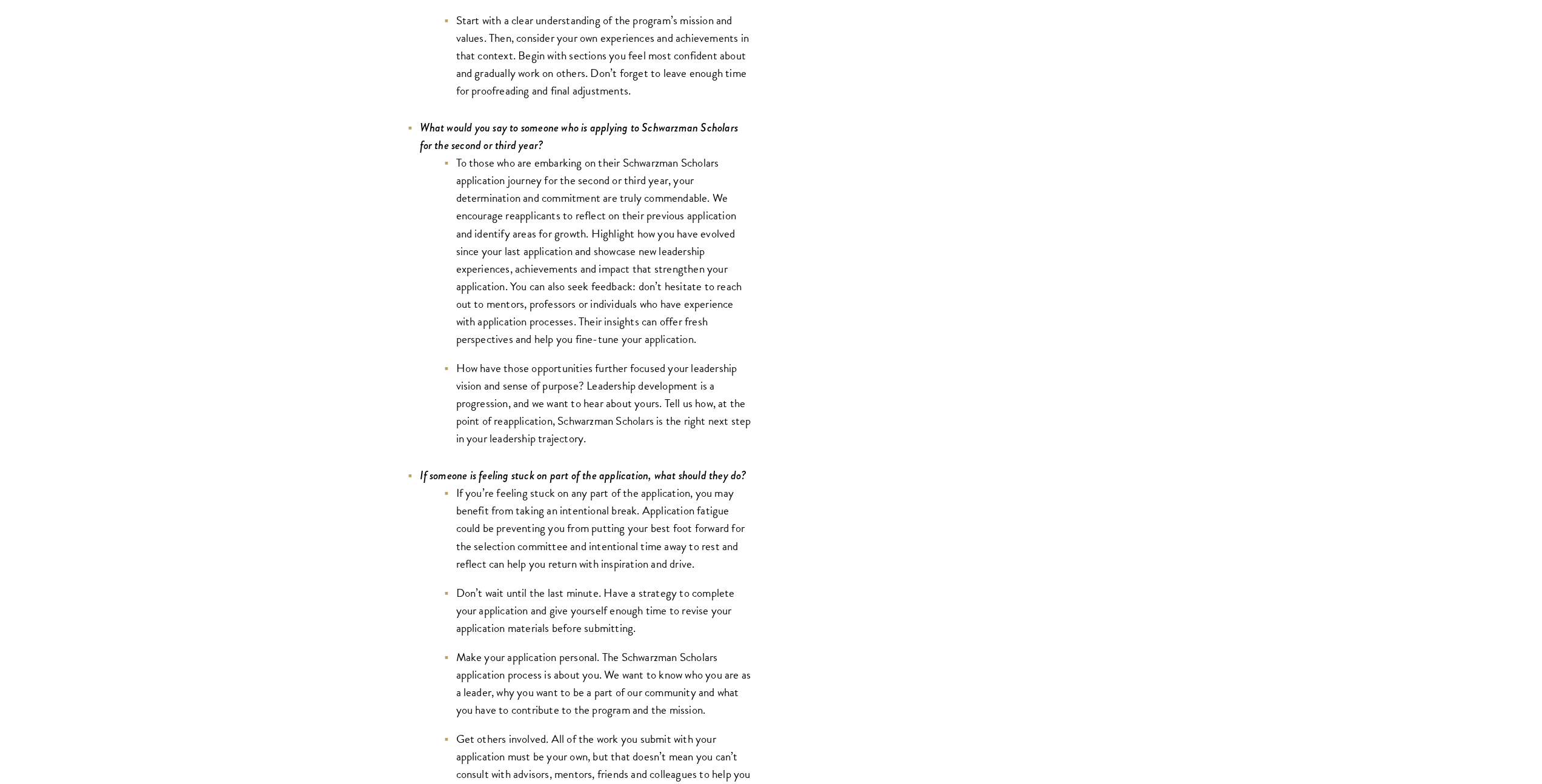
scroll to position [4707, 0]
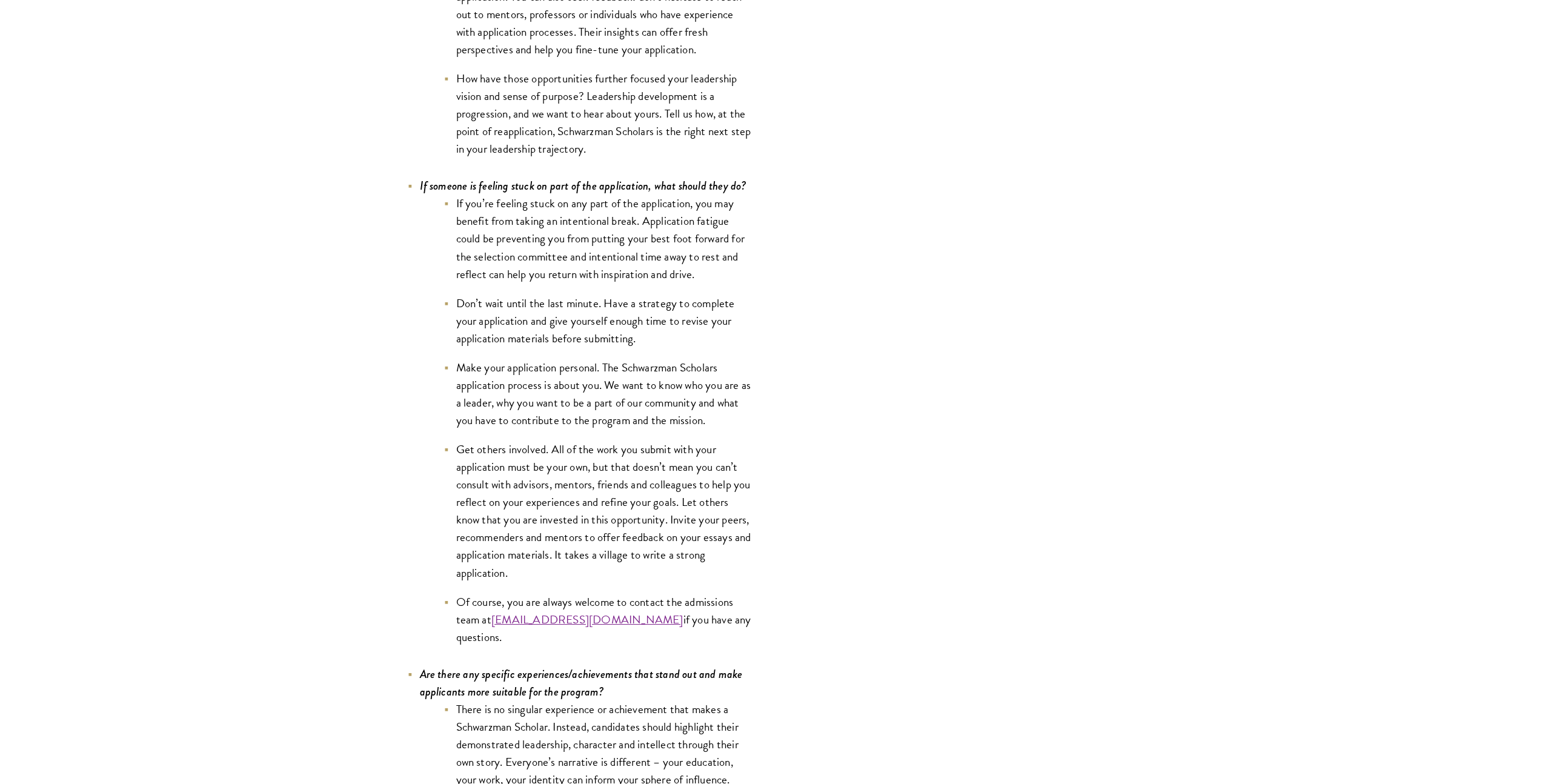
click at [670, 507] on li "Get others involved. All of the work you submit with your application must be y…" at bounding box center [598, 511] width 309 height 141
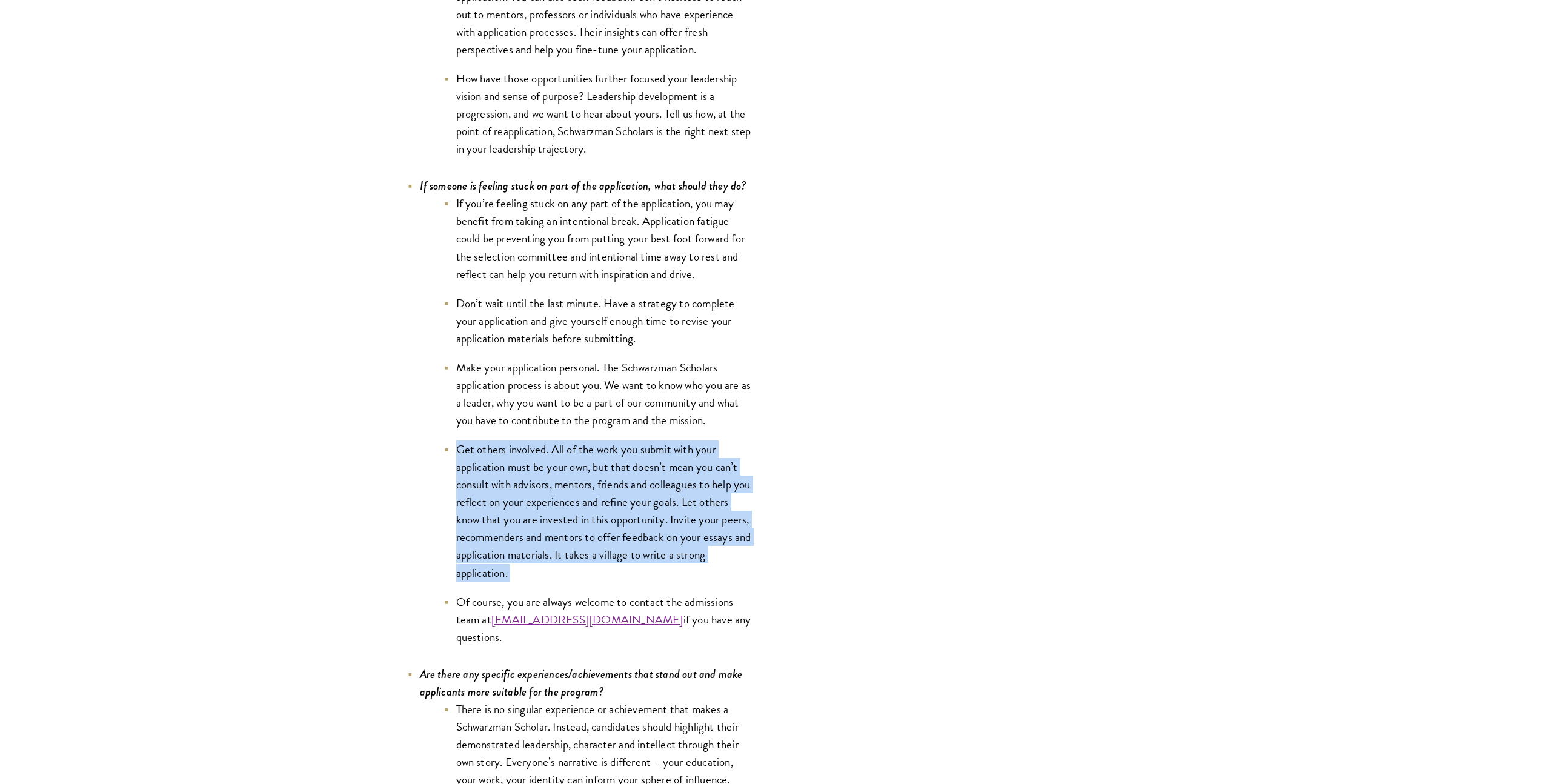
click at [670, 507] on li "Get others involved. All of the work you submit with your application must be y…" at bounding box center [598, 511] width 309 height 141
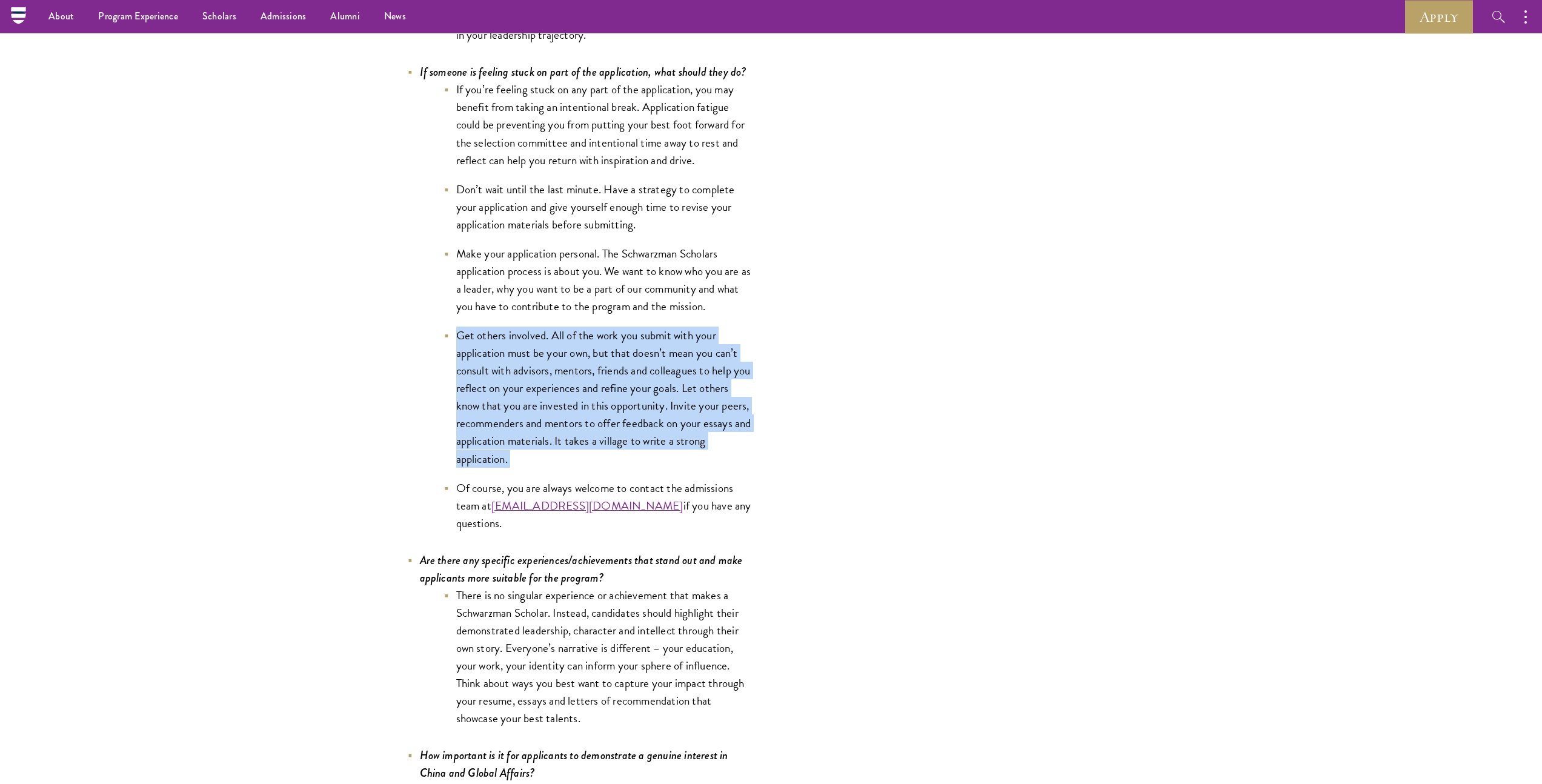
scroll to position [4762, 0]
